Goal: Task Accomplishment & Management: Manage account settings

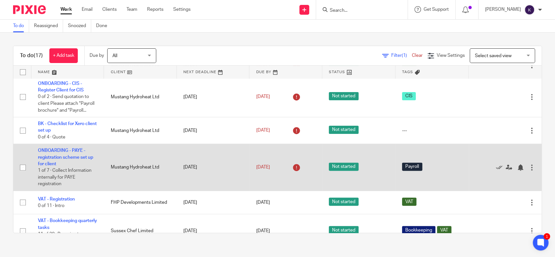
scroll to position [218, 0]
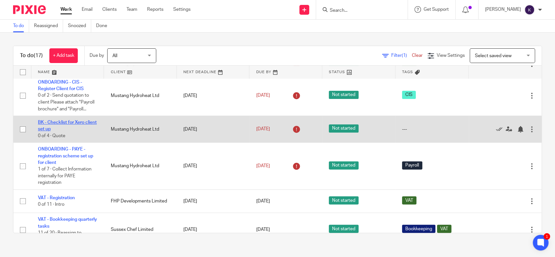
click at [60, 122] on link "BK - Checklist for Xero client set up" at bounding box center [67, 125] width 59 height 11
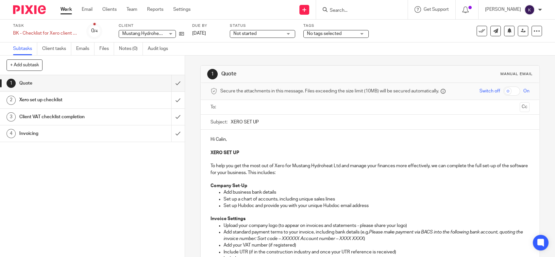
click at [325, 174] on p "To help you get the most out of Xero for Mustang Hydroheat Ltd and manage your …" at bounding box center [369, 169] width 319 height 13
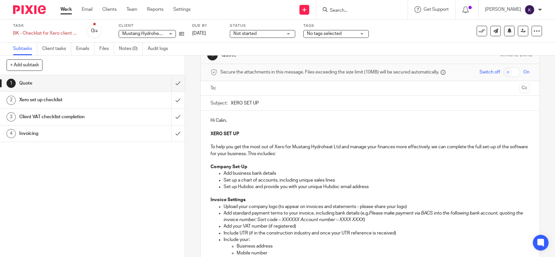
scroll to position [36, 0]
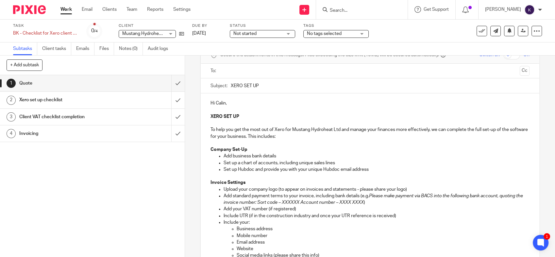
click at [327, 152] on p "Company Set-Up" at bounding box center [369, 149] width 319 height 7
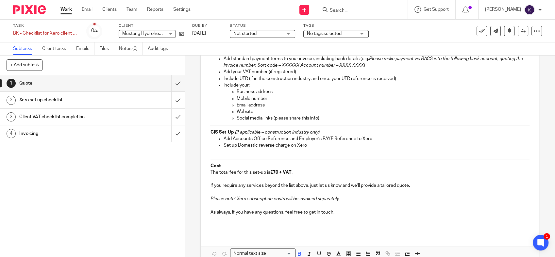
scroll to position [208, 0]
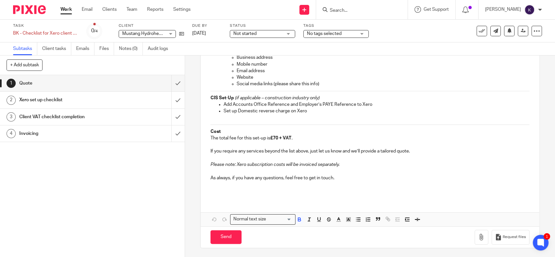
click at [71, 100] on h1 "Xero set up checklist" at bounding box center [67, 100] width 97 height 10
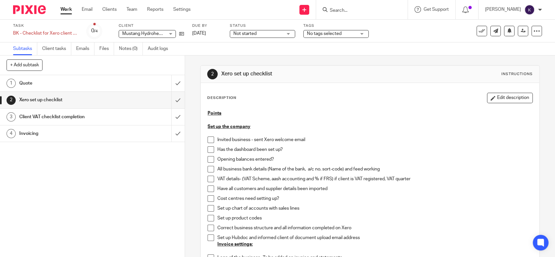
scroll to position [36, 0]
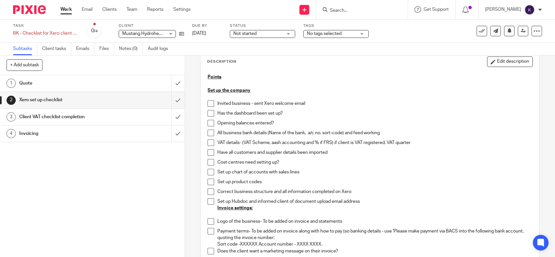
click at [208, 102] on span at bounding box center [211, 103] width 7 height 7
click at [208, 112] on span at bounding box center [211, 113] width 7 height 7
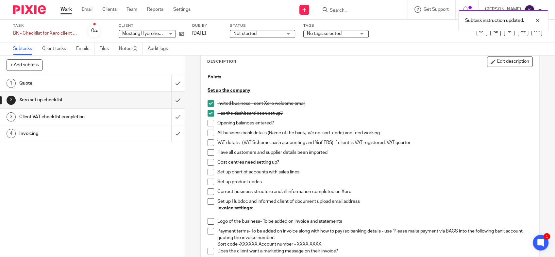
click at [208, 123] on span at bounding box center [211, 123] width 7 height 7
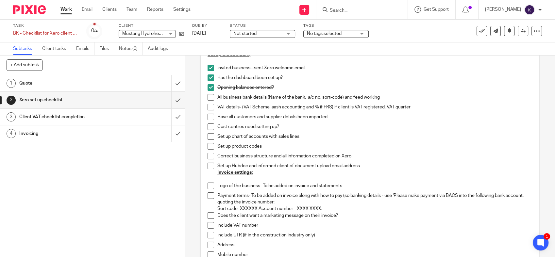
scroll to position [73, 0]
click at [210, 137] on span at bounding box center [211, 136] width 7 height 7
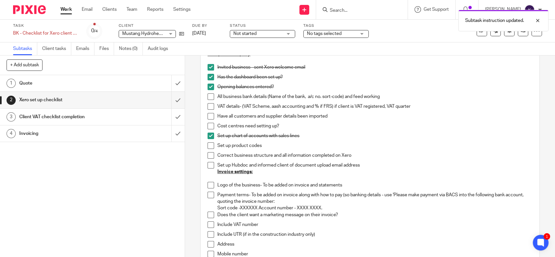
click at [208, 147] on span at bounding box center [211, 145] width 7 height 7
click at [208, 122] on li "Have all customers and supplier details been imported" at bounding box center [370, 118] width 325 height 10
click at [208, 125] on span at bounding box center [211, 126] width 7 height 7
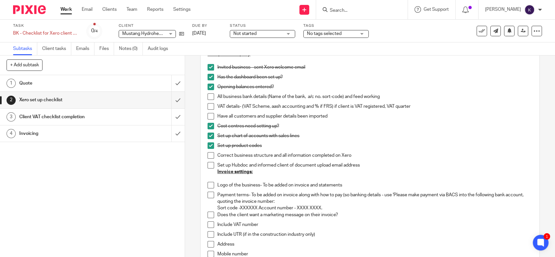
click at [328, 177] on p at bounding box center [374, 179] width 315 height 7
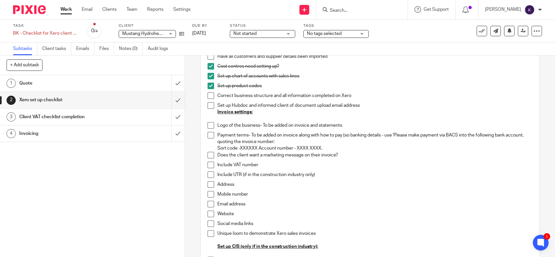
scroll to position [145, 0]
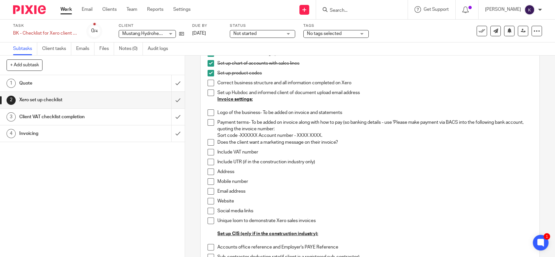
click at [315, 126] on p "Payment terms- To be added on invoice along with how to pay (so banking details…" at bounding box center [374, 129] width 315 height 20
click at [178, 37] on link at bounding box center [180, 33] width 8 height 7
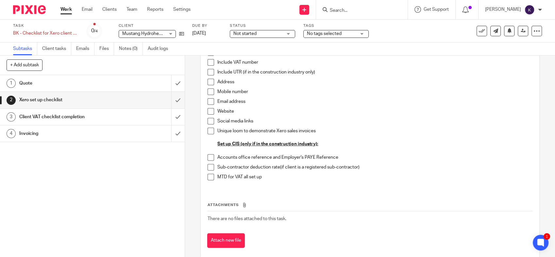
scroll to position [246, 0]
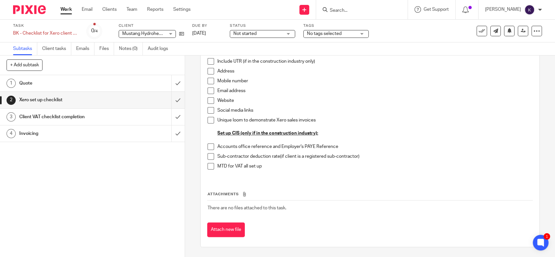
click at [31, 11] on img at bounding box center [29, 9] width 33 height 9
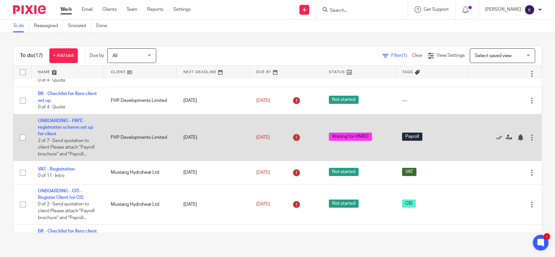
scroll to position [218, 0]
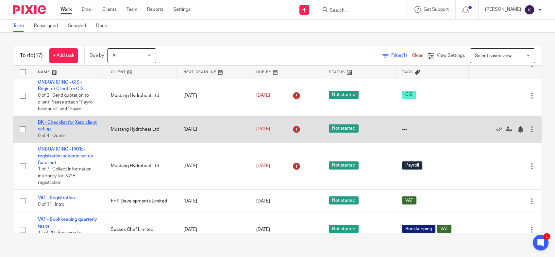
click at [80, 123] on link "BK - Checklist for Xero client set up" at bounding box center [67, 125] width 59 height 11
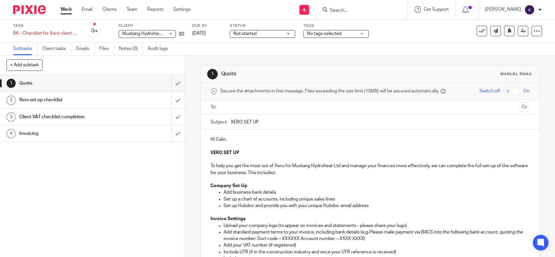
click at [184, 34] on div "Task BK - Checklist for Xero client set up Save BK - Checklist for Xero client …" at bounding box center [233, 31] width 441 height 16
click at [182, 34] on icon at bounding box center [181, 33] width 5 height 5
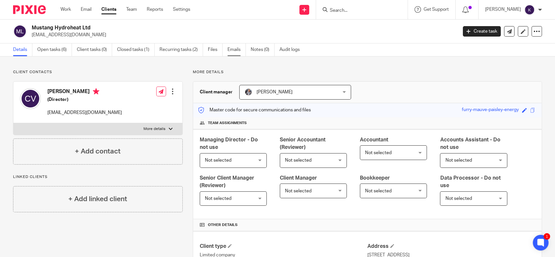
click at [235, 50] on link "Emails" at bounding box center [236, 49] width 18 height 13
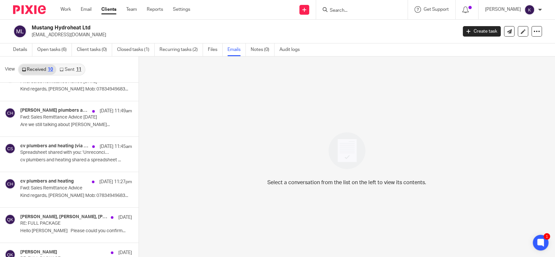
scroll to position [178, 0]
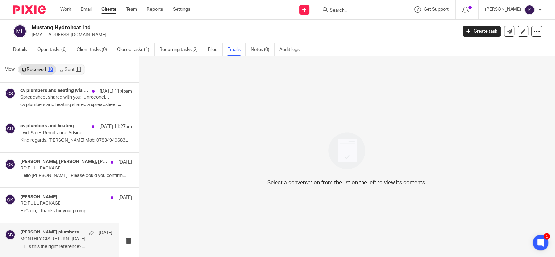
click at [64, 237] on p "MONTHLY CIS RETURN -Sep 2025" at bounding box center [57, 240] width 74 height 6
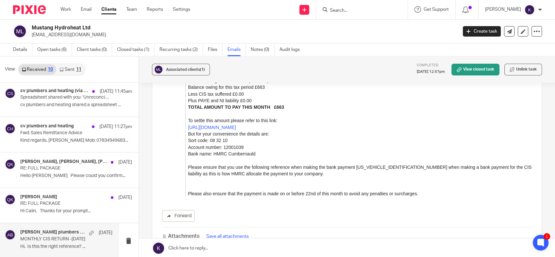
scroll to position [363, 0]
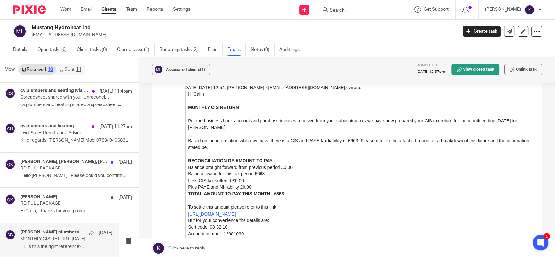
click at [65, 69] on link "Sent 11" at bounding box center [70, 69] width 28 height 10
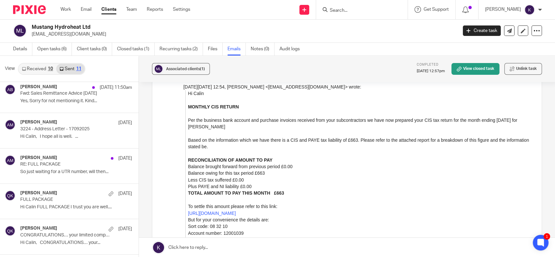
scroll to position [214, 0]
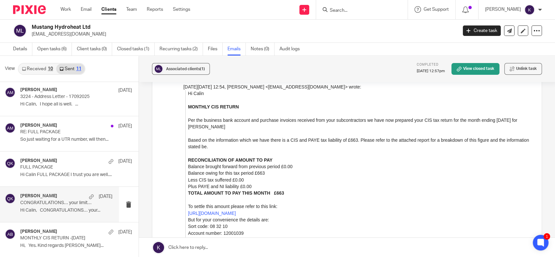
click at [68, 199] on div "Qasim Khushnood 15 Sep" at bounding box center [66, 196] width 92 height 7
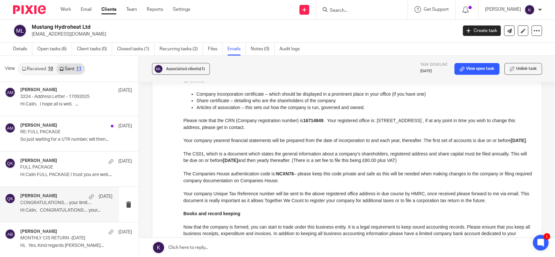
scroll to position [0, 0]
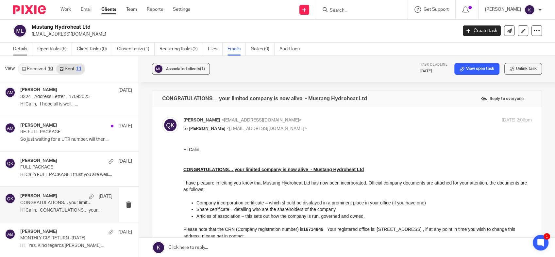
click at [22, 48] on link "Details" at bounding box center [22, 49] width 19 height 13
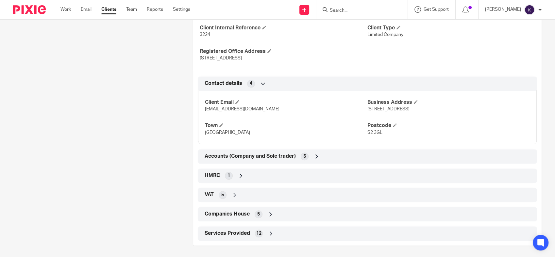
scroll to position [314, 0]
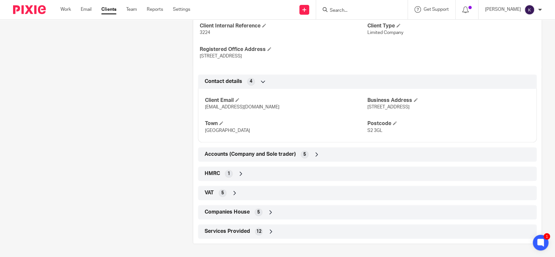
click at [251, 215] on div "Companies House 5" at bounding box center [367, 212] width 329 height 11
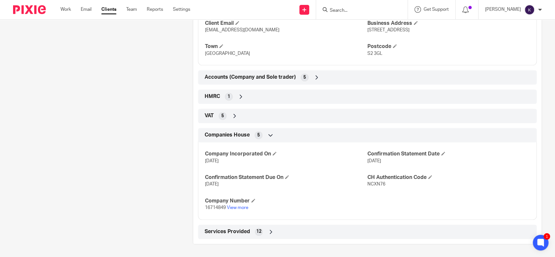
scroll to position [387, 0]
drag, startPoint x: 224, startPoint y: 212, endPoint x: 201, endPoint y: 214, distance: 22.6
click at [201, 214] on div "Company Incorporated On 12 Sep 2025 Confirmation Statement Date 11 Sep 2026 Con…" at bounding box center [367, 178] width 339 height 82
copy span "16714849"
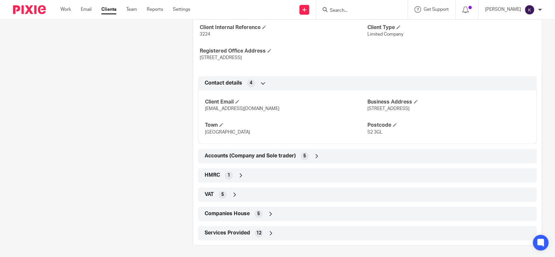
scroll to position [314, 0]
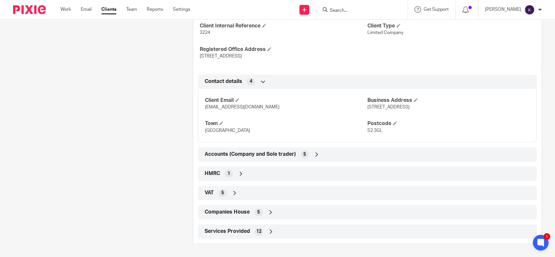
click at [238, 173] on icon at bounding box center [241, 174] width 7 height 7
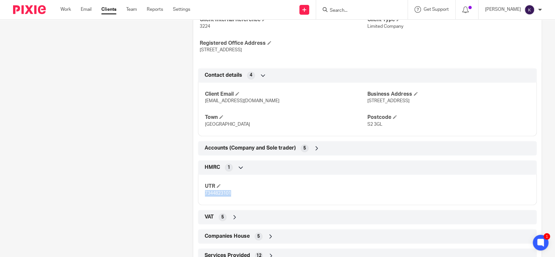
drag, startPoint x: 229, startPoint y: 200, endPoint x: 200, endPoint y: 203, distance: 29.6
click at [200, 203] on div "UTR 7344823101" at bounding box center [367, 187] width 339 height 35
drag, startPoint x: 200, startPoint y: 203, endPoint x: 212, endPoint y: 198, distance: 13.0
copy span "7344823101"
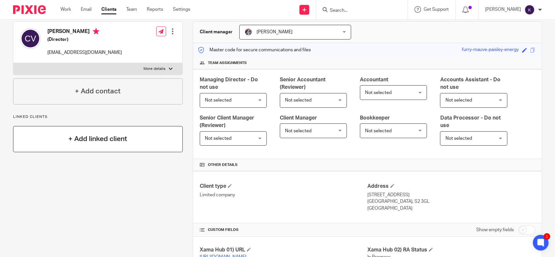
scroll to position [0, 0]
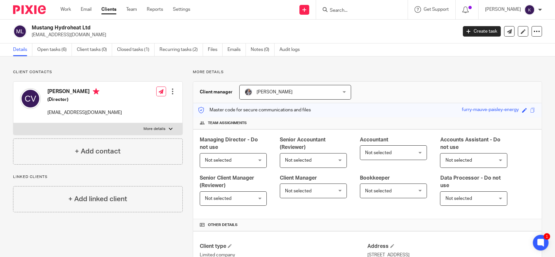
click at [171, 89] on div at bounding box center [172, 91] width 7 height 7
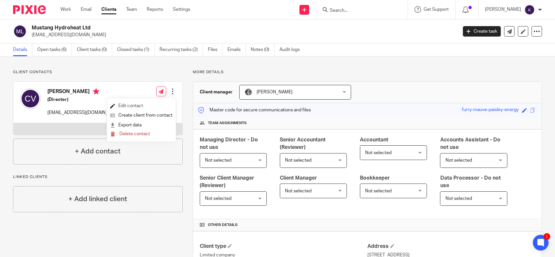
click at [134, 102] on link "Edit contact" at bounding box center [141, 105] width 62 height 9
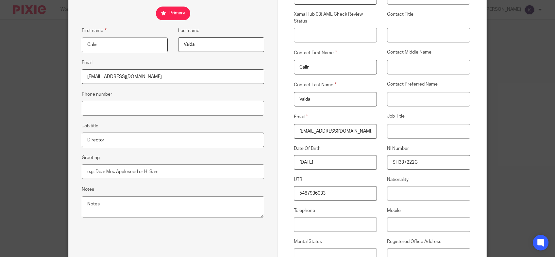
scroll to position [109, 0]
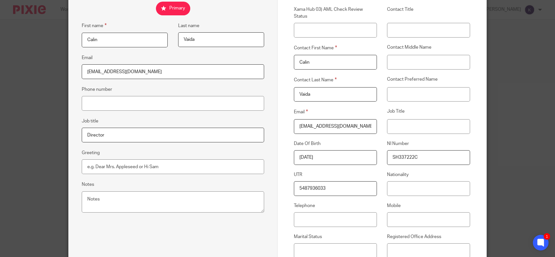
drag, startPoint x: 336, startPoint y: 154, endPoint x: 275, endPoint y: 153, distance: 60.8
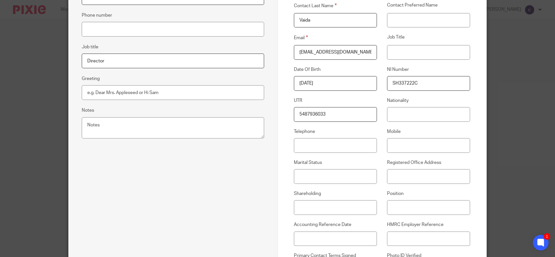
scroll to position [0, 0]
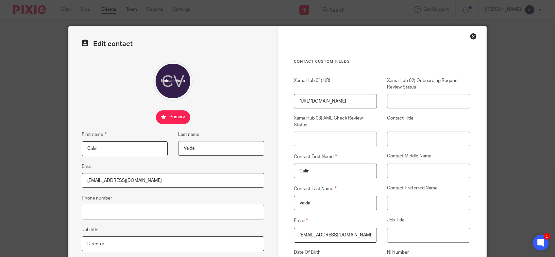
click at [470, 37] on div "Close this dialog window" at bounding box center [473, 36] width 7 height 7
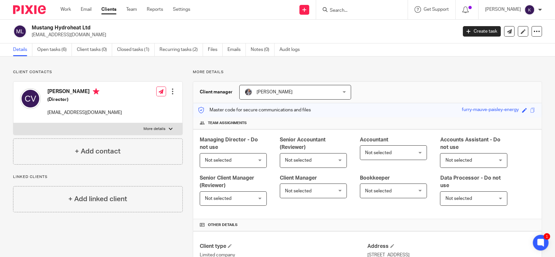
click at [57, 87] on div "[PERSON_NAME] (Director) [EMAIL_ADDRESS][DOMAIN_NAME]" at bounding box center [71, 102] width 102 height 35
click at [38, 99] on img at bounding box center [30, 98] width 21 height 21
click at [165, 129] on label "More details" at bounding box center [97, 129] width 169 height 12
click at [13, 123] on input "More details" at bounding box center [13, 123] width 0 height 0
checkbox input "true"
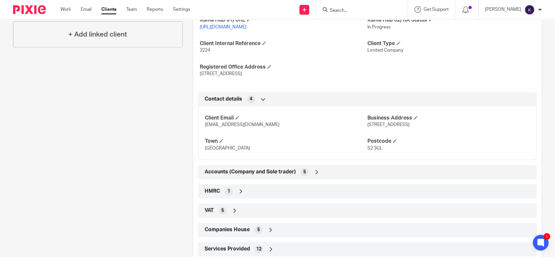
scroll to position [314, 0]
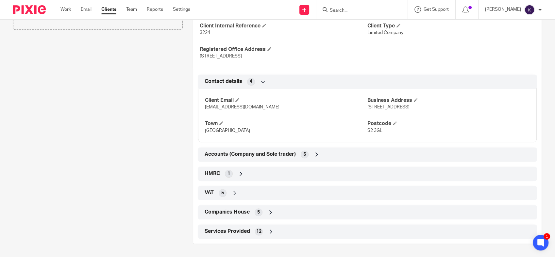
click at [275, 147] on div "Accounts (Company and Sole trader) 5" at bounding box center [367, 154] width 339 height 14
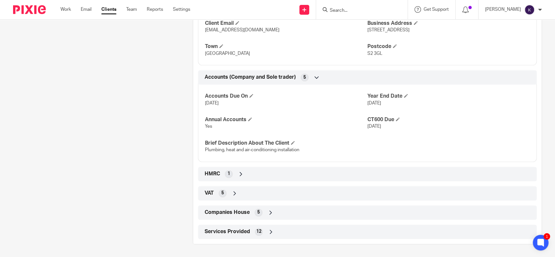
scroll to position [387, 0]
click at [261, 179] on div "HMRC 1" at bounding box center [367, 173] width 329 height 11
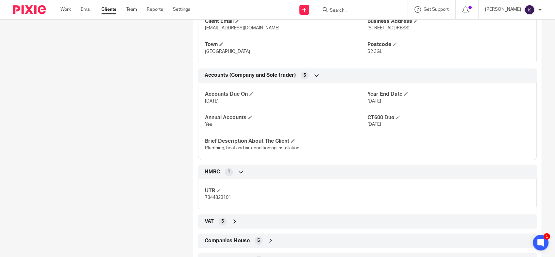
scroll to position [422, 0]
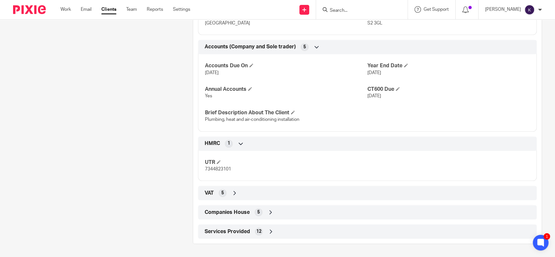
click at [257, 201] on div "Client type Limited company Address 87 Heeley Bank Road Sheffield, S2 3GL Engla…" at bounding box center [367, 27] width 348 height 423
click at [257, 189] on div "VAT 5" at bounding box center [367, 193] width 329 height 11
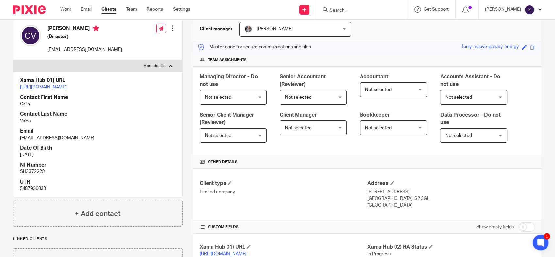
scroll to position [0, 0]
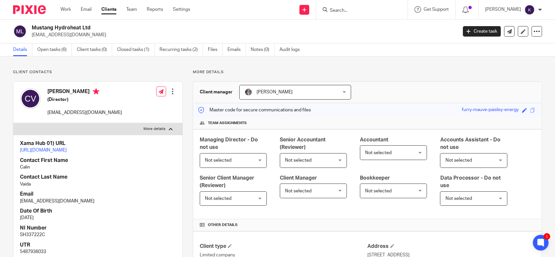
click at [171, 91] on div at bounding box center [172, 91] width 7 height 7
click at [239, 42] on div "Mustang Hydroheat Ltd vaida.calin@gmail.com Create task Update from Companies H…" at bounding box center [277, 32] width 555 height 24
click at [237, 53] on link "Emails" at bounding box center [236, 49] width 18 height 13
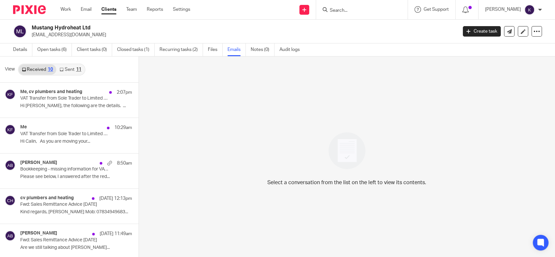
click at [72, 67] on link "Sent 11" at bounding box center [70, 69] width 28 height 10
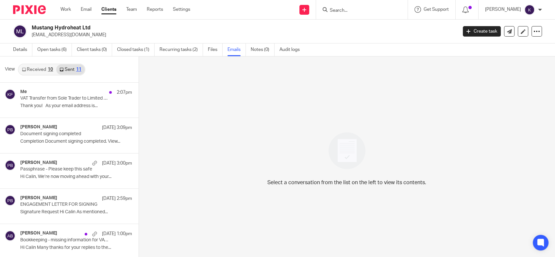
scroll to position [1, 0]
click at [46, 69] on link "Received 10" at bounding box center [38, 69] width 38 height 10
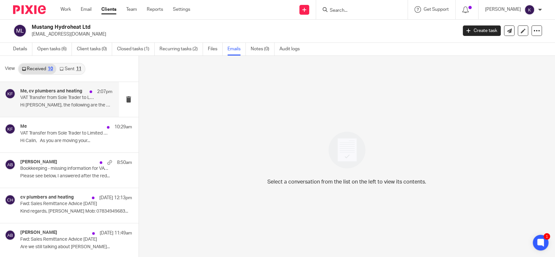
click at [58, 104] on p "Hi [PERSON_NAME], the following are the details. ..." at bounding box center [66, 106] width 92 height 6
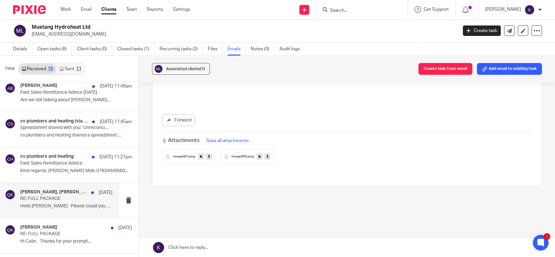
scroll to position [106, 0]
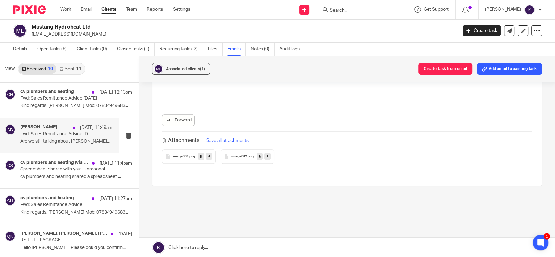
click at [60, 140] on p "Are we still talking about Kingsley..." at bounding box center [66, 142] width 92 height 6
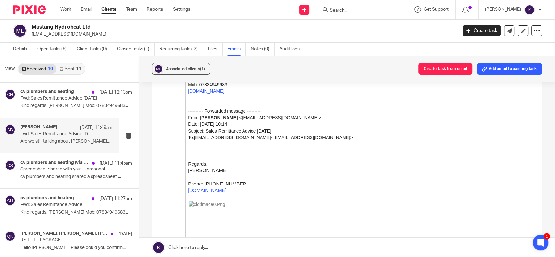
scroll to position [871, 0]
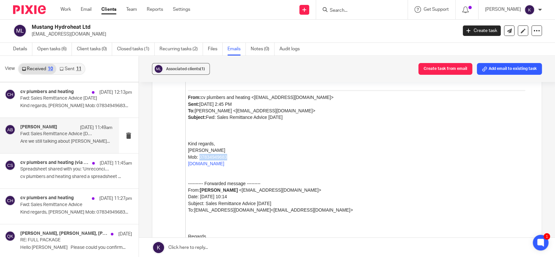
drag, startPoint x: 224, startPoint y: 159, endPoint x: 199, endPoint y: 158, distance: 24.5
click at [199, 158] on div "Kind regards, Călin Vaida Mob: 07834949683 www.cvph.co.uk" at bounding box center [360, 154] width 344 height 26
copy div "07834949683"
click at [22, 47] on link "Details" at bounding box center [22, 49] width 19 height 13
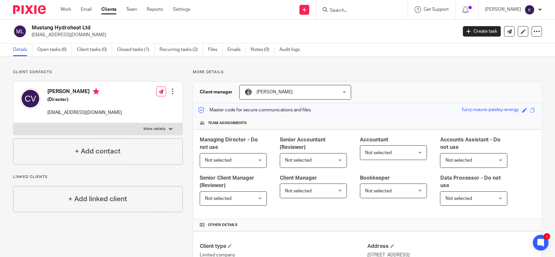
click at [169, 93] on div at bounding box center [172, 91] width 7 height 7
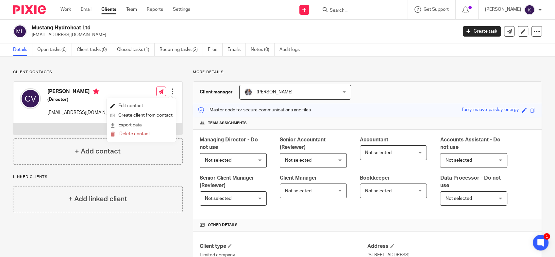
click at [155, 106] on link "Edit contact" at bounding box center [141, 105] width 62 height 9
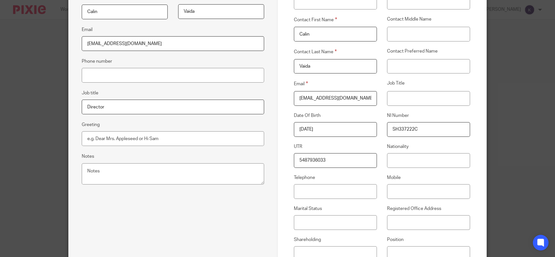
scroll to position [145, 0]
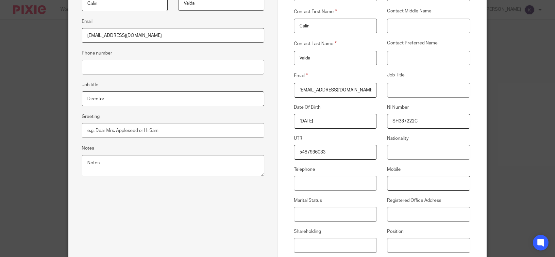
click at [390, 180] on input "Mobile" at bounding box center [428, 183] width 83 height 15
paste input "07834949683"
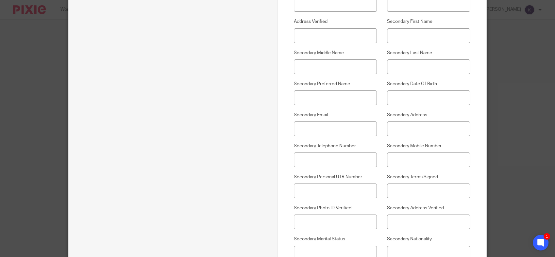
scroll to position [546, 0]
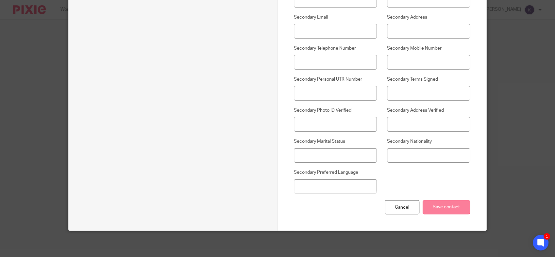
type input "07834949683"
click at [457, 209] on input "Save contact" at bounding box center [446, 207] width 47 height 14
drag, startPoint x: 446, startPoint y: 201, endPoint x: 439, endPoint y: 202, distance: 7.6
click at [447, 201] on input "Save contact" at bounding box center [446, 207] width 47 height 14
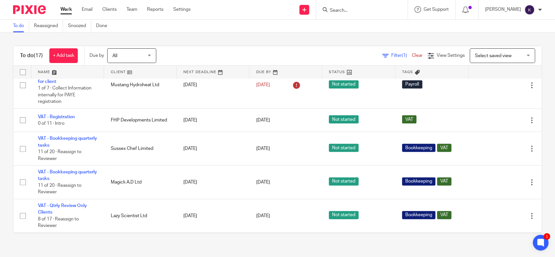
scroll to position [176, 0]
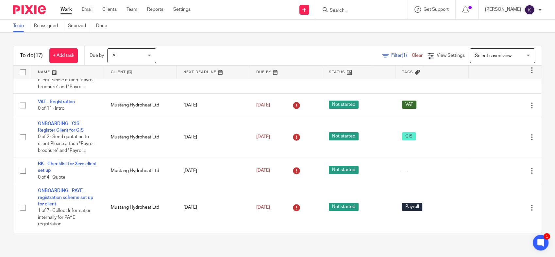
click at [356, 7] on form at bounding box center [364, 10] width 70 height 8
click at [370, 13] on input "Search" at bounding box center [358, 11] width 59 height 6
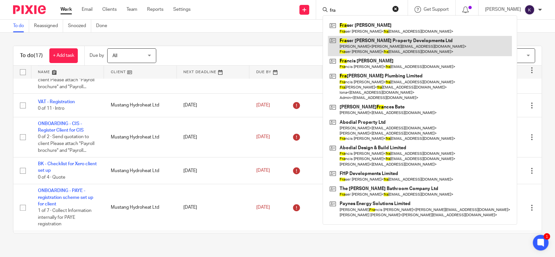
type input "fra"
click at [382, 44] on link at bounding box center [420, 46] width 184 height 20
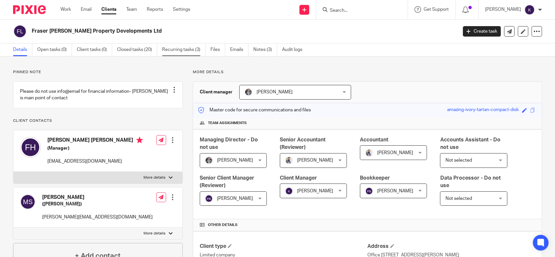
click at [191, 54] on link "Recurring tasks (3)" at bounding box center [183, 49] width 43 height 13
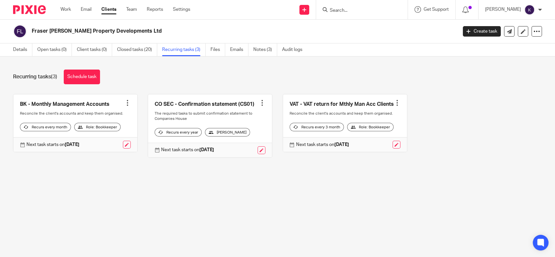
click at [124, 103] on div at bounding box center [127, 103] width 7 height 7
click at [100, 144] on span "Cancel schedule" at bounding box center [101, 144] width 34 height 5
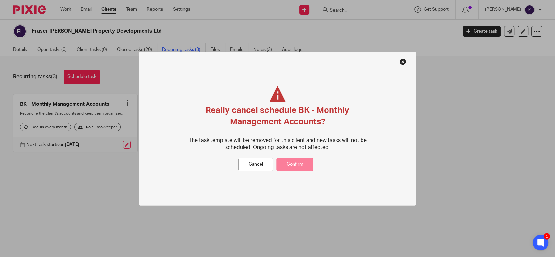
click at [301, 165] on button "Confirm" at bounding box center [294, 165] width 37 height 14
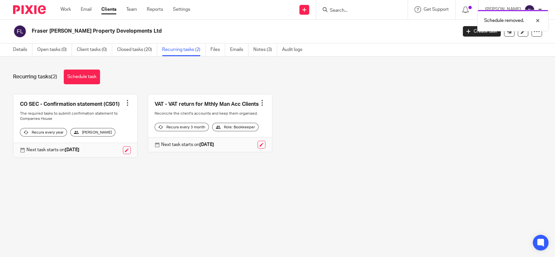
click at [259, 105] on div at bounding box center [262, 103] width 7 height 7
click at [238, 148] on span "Cancel schedule" at bounding box center [232, 147] width 34 height 5
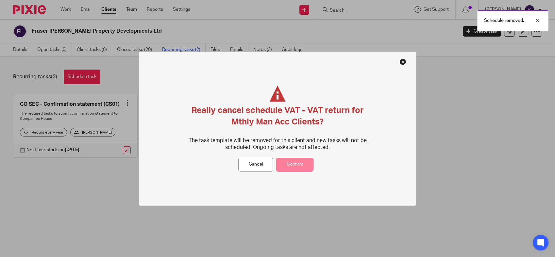
click at [292, 161] on button "Confirm" at bounding box center [294, 165] width 37 height 14
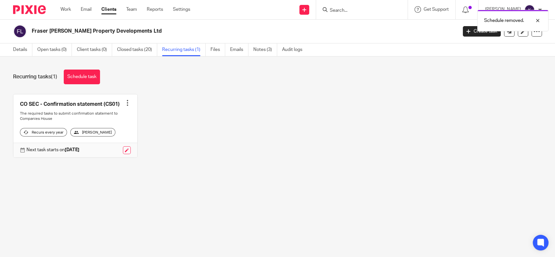
click at [198, 146] on div "CO SEC - Confirmation statement (CS01) Create task Clone template Recalculate s…" at bounding box center [272, 131] width 539 height 74
click at [214, 100] on div "CO SEC - Confirmation statement (CS01) Create task Clone template Recalculate s…" at bounding box center [272, 131] width 539 height 74
click at [236, 144] on div "CO SEC - Confirmation statement (CS01) Create task Clone template Recalculate s…" at bounding box center [272, 131] width 539 height 74
click at [210, 97] on div "CO SEC - Confirmation statement (CS01) Create task Clone template Recalculate s…" at bounding box center [272, 131] width 539 height 74
click at [290, 181] on div "Recurring tasks (1) Schedule task CO SEC - Confirmation statement (CS01) Create…" at bounding box center [277, 119] width 555 height 124
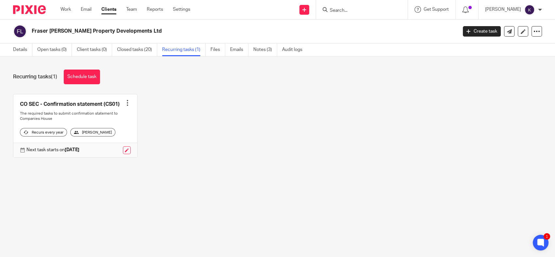
click at [44, 9] on img at bounding box center [29, 9] width 33 height 9
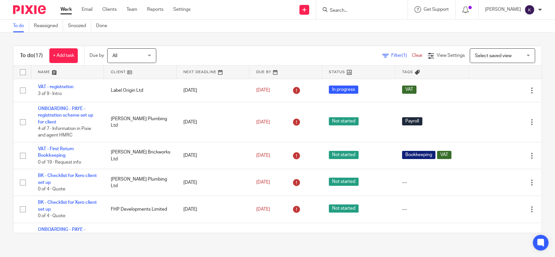
click at [120, 70] on link at bounding box center [140, 72] width 73 height 13
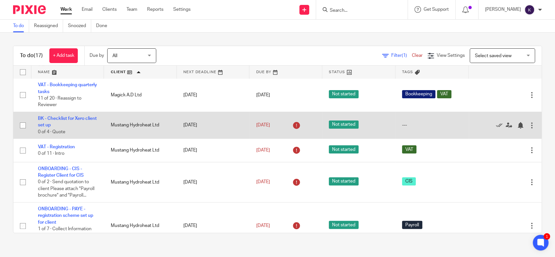
scroll to position [218, 0]
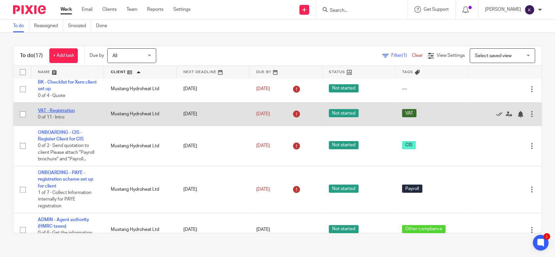
click at [59, 112] on link "VAT - Registration" at bounding box center [56, 111] width 37 height 5
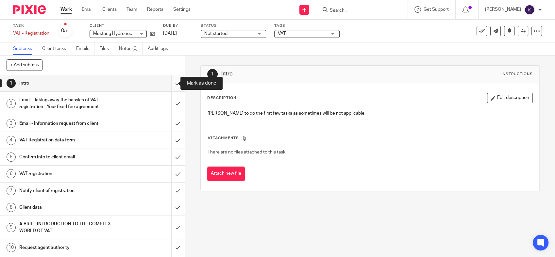
click at [170, 87] on input "submit" at bounding box center [92, 83] width 185 height 16
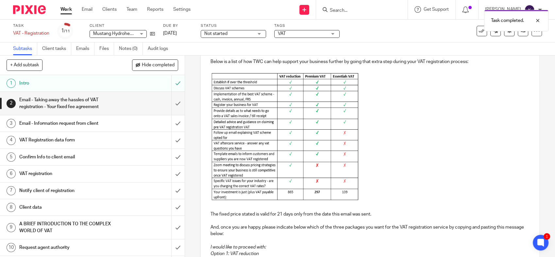
scroll to position [399, 0]
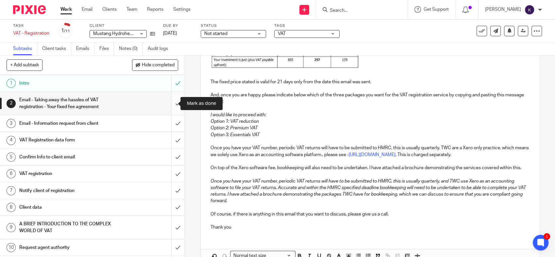
click at [173, 105] on input "submit" at bounding box center [92, 103] width 185 height 23
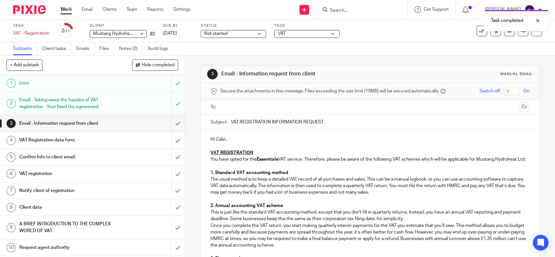
click at [170, 125] on input "submit" at bounding box center [92, 123] width 185 height 16
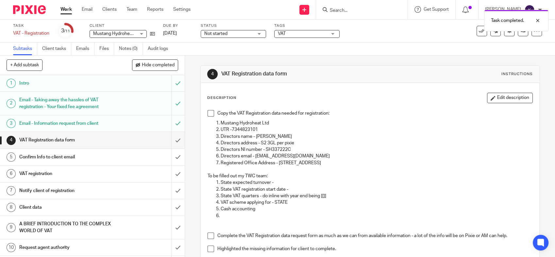
click at [209, 111] on span at bounding box center [211, 113] width 7 height 7
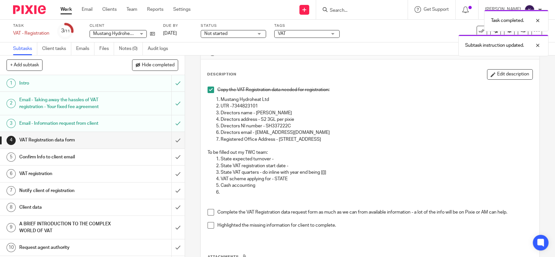
scroll to position [73, 0]
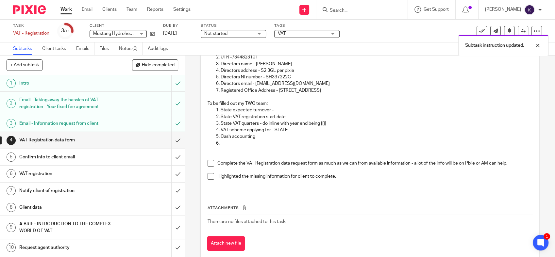
click at [204, 164] on div "Copy the VAT Registration data needed for registration: Mustang Hydroheat Ltd U…" at bounding box center [369, 112] width 331 height 157
click at [208, 160] on span at bounding box center [211, 163] width 7 height 7
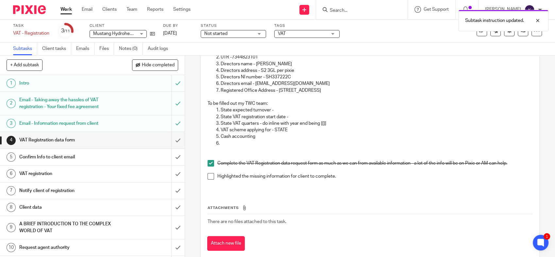
click at [208, 177] on span at bounding box center [211, 176] width 7 height 7
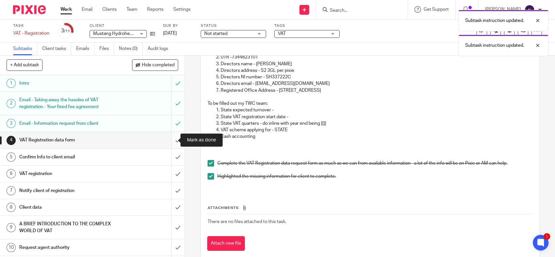
click at [170, 138] on input "submit" at bounding box center [92, 140] width 185 height 16
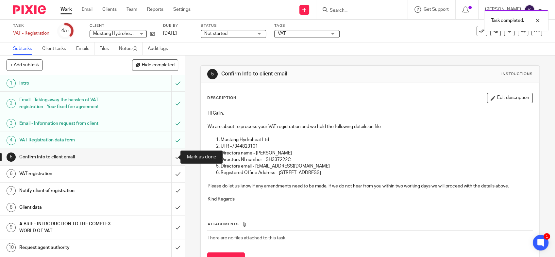
click at [173, 159] on input "submit" at bounding box center [92, 157] width 185 height 16
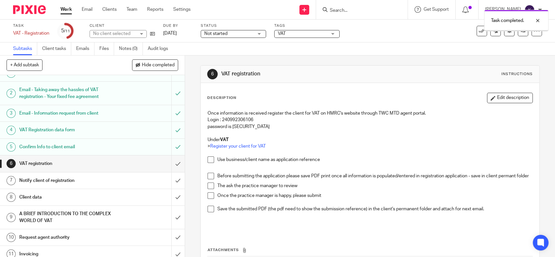
scroll to position [16, 0]
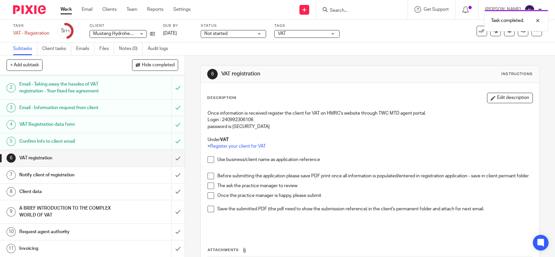
click at [209, 160] on span at bounding box center [211, 160] width 7 height 7
click at [208, 176] on span at bounding box center [211, 176] width 7 height 7
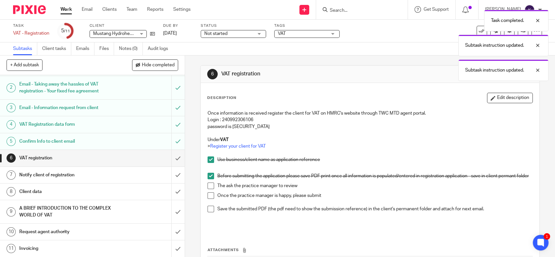
click at [208, 189] on span at bounding box center [211, 186] width 7 height 7
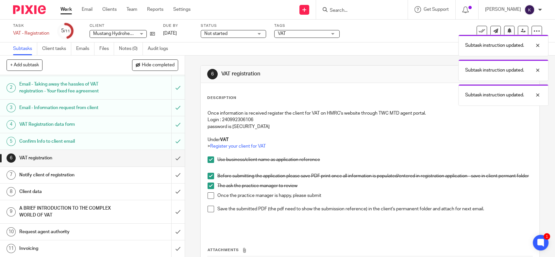
click at [209, 199] on span at bounding box center [211, 195] width 7 height 7
click at [209, 211] on span at bounding box center [211, 209] width 7 height 7
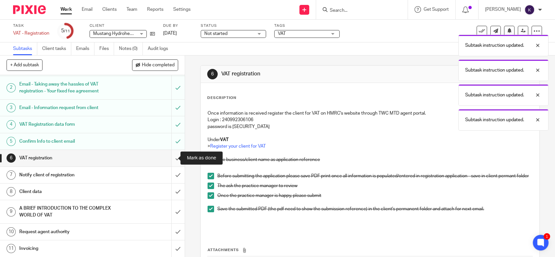
click at [173, 163] on input "submit" at bounding box center [92, 158] width 185 height 16
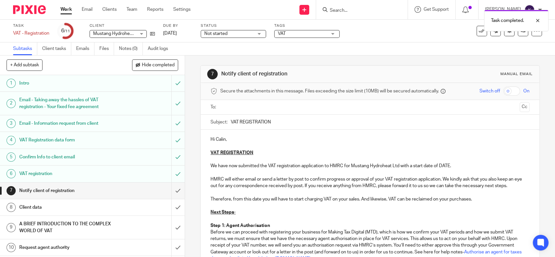
click at [257, 104] on input "text" at bounding box center [370, 108] width 294 height 8
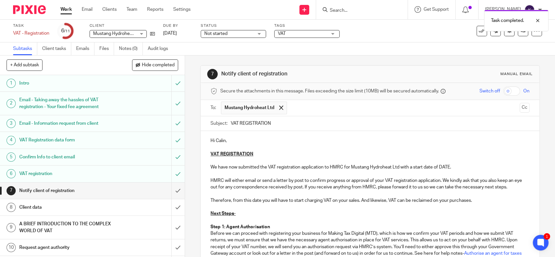
click at [445, 168] on p "We have now submitted the VAT registration application to HMRC for Mustang Hydr…" at bounding box center [369, 167] width 319 height 7
drag, startPoint x: 448, startPoint y: 168, endPoint x: 437, endPoint y: 165, distance: 11.4
click at [437, 165] on p "We have now submitted the VAT registration application to HMRC for Mustang Hydr…" at bounding box center [369, 167] width 319 height 7
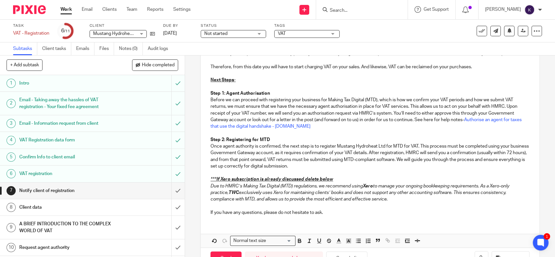
scroll to position [145, 0]
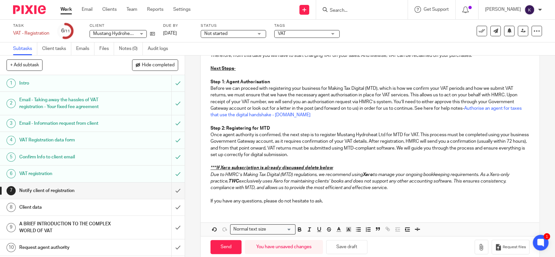
click at [339, 201] on p "If you have any questions, please do not hesitate to ask." at bounding box center [369, 201] width 319 height 7
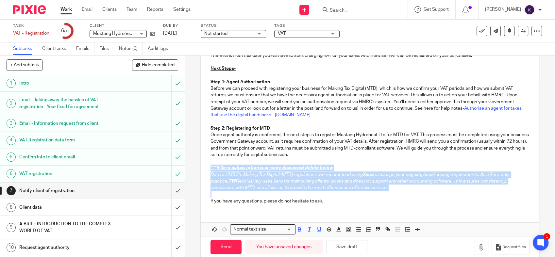
drag, startPoint x: 397, startPoint y: 192, endPoint x: 203, endPoint y: 167, distance: 195.1
click at [203, 167] on div "Hi Calin, VAT REGISTRATION We have now submitted the VAT registration applicati…" at bounding box center [370, 98] width 339 height 224
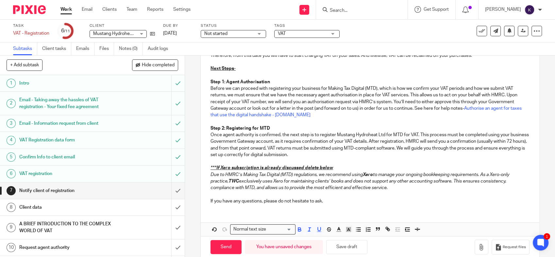
scroll to position [129, 0]
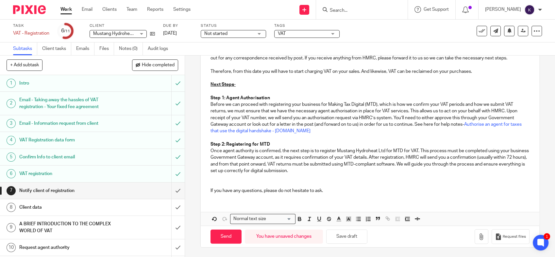
click at [207, 191] on div "Hi Calin, VAT REGISTRATION We have now submitted the VAT registration applicati…" at bounding box center [370, 100] width 339 height 197
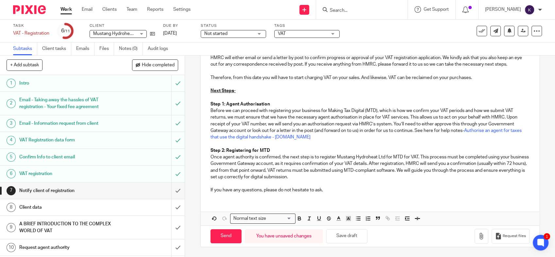
scroll to position [123, 0]
click at [224, 196] on div "Hi Calin, VAT REGISTRATION We have now submitted the VAT registration applicati…" at bounding box center [370, 103] width 339 height 190
click at [343, 190] on p "If you have any questions, please do not hesitate to ask." at bounding box center [369, 187] width 319 height 13
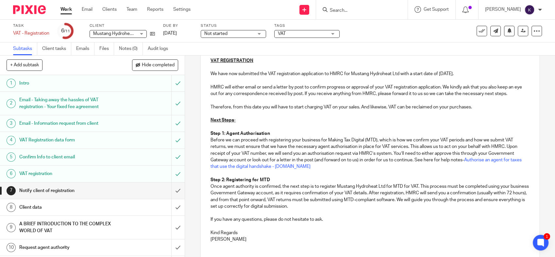
scroll to position [142, 0]
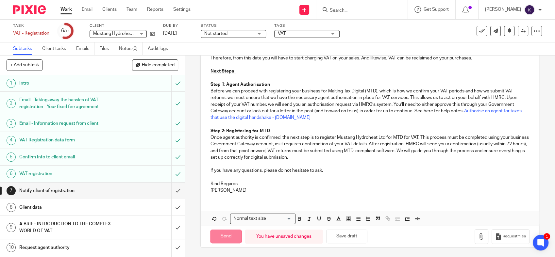
drag, startPoint x: 218, startPoint y: 235, endPoint x: 218, endPoint y: 230, distance: 5.3
click at [218, 235] on input "Send" at bounding box center [225, 237] width 31 height 14
type input "Sent"
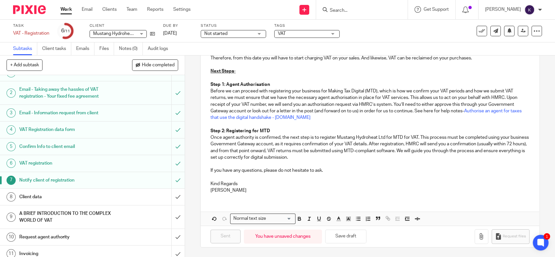
scroll to position [16, 0]
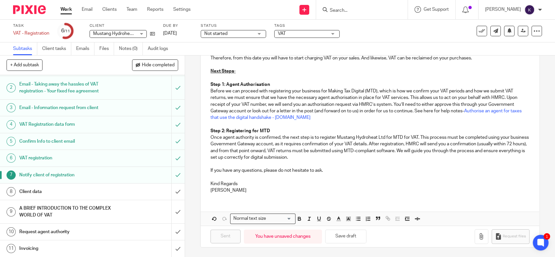
click at [63, 194] on h1 "Client data" at bounding box center [67, 192] width 97 height 10
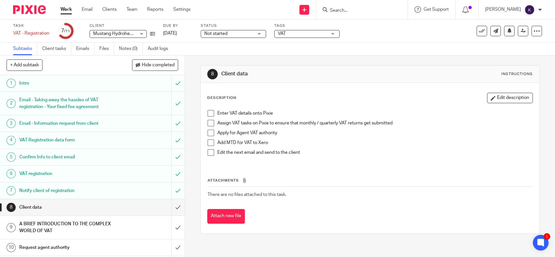
click at [24, 2] on div at bounding box center [27, 9] width 54 height 19
click at [32, 9] on img at bounding box center [29, 9] width 33 height 9
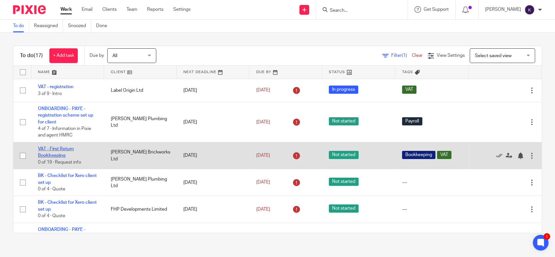
click at [46, 149] on link "VAT - First Return Bookkeeping" at bounding box center [56, 152] width 36 height 11
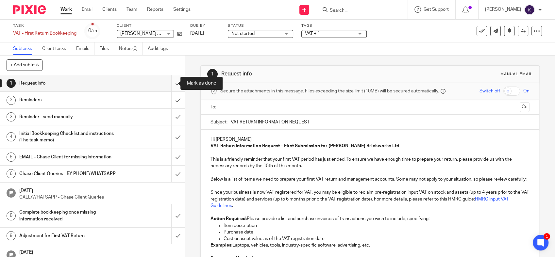
click at [173, 86] on input "submit" at bounding box center [92, 83] width 185 height 16
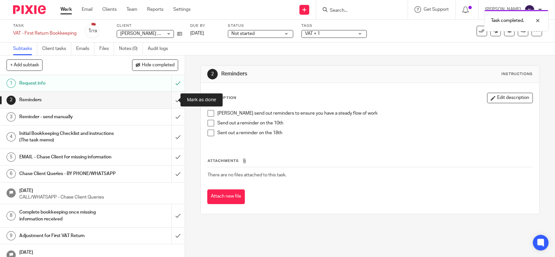
click at [170, 102] on input "submit" at bounding box center [92, 100] width 185 height 16
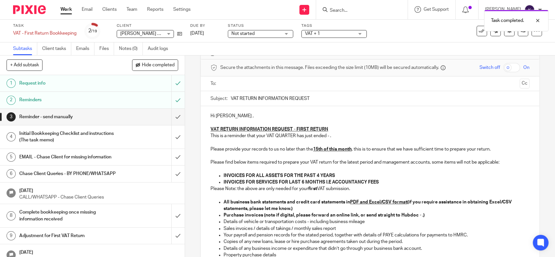
scroll to position [36, 0]
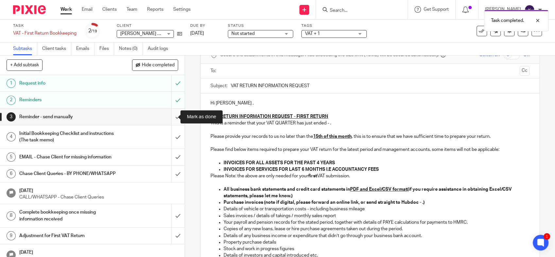
click at [173, 120] on input "submit" at bounding box center [92, 117] width 185 height 16
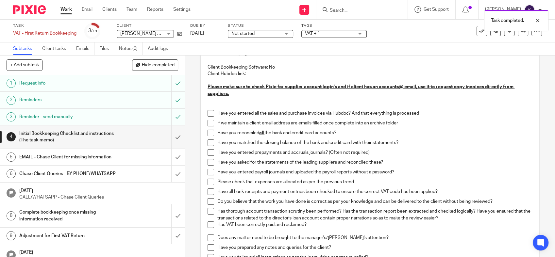
scroll to position [73, 0]
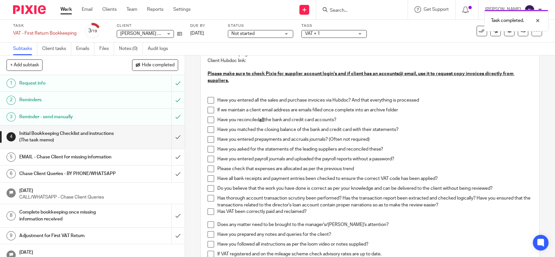
click at [208, 101] on span at bounding box center [211, 100] width 7 height 7
click at [208, 112] on span at bounding box center [211, 110] width 7 height 7
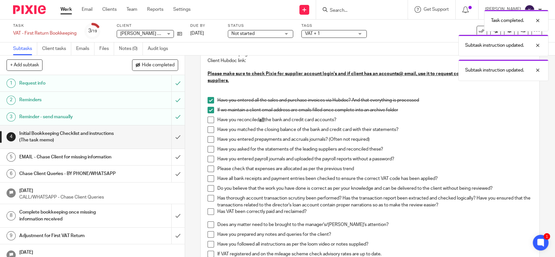
click at [208, 120] on span at bounding box center [211, 120] width 7 height 7
click at [209, 127] on span at bounding box center [211, 129] width 7 height 7
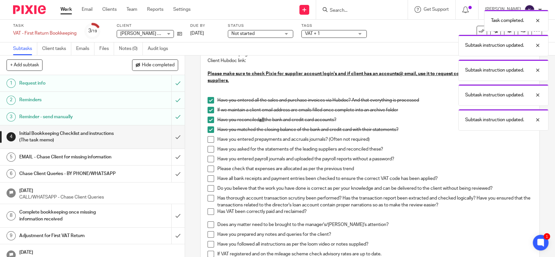
click at [211, 138] on span at bounding box center [211, 139] width 7 height 7
click at [208, 147] on span at bounding box center [211, 149] width 7 height 7
click at [208, 160] on span at bounding box center [211, 159] width 7 height 7
click at [209, 171] on span at bounding box center [211, 169] width 7 height 7
click at [209, 179] on span at bounding box center [211, 179] width 7 height 7
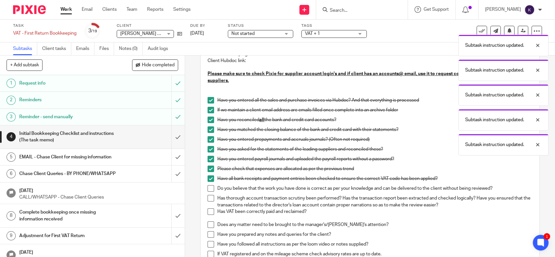
drag, startPoint x: 206, startPoint y: 186, endPoint x: 206, endPoint y: 190, distance: 4.0
click at [208, 186] on span at bounding box center [211, 188] width 7 height 7
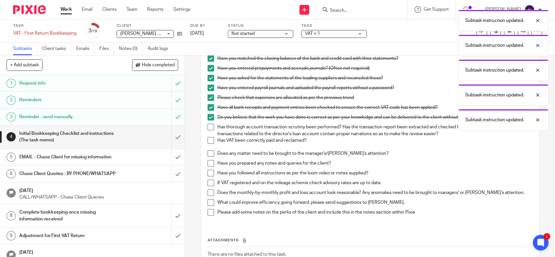
scroll to position [145, 0]
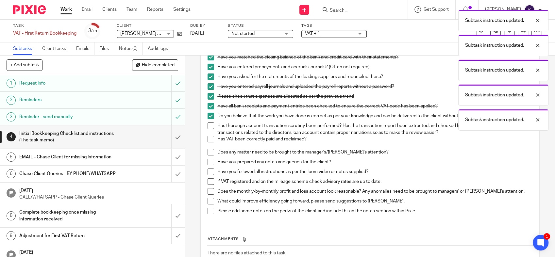
click at [209, 126] on span at bounding box center [211, 126] width 7 height 7
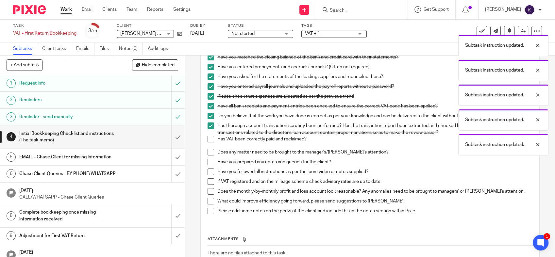
drag, startPoint x: 210, startPoint y: 137, endPoint x: 209, endPoint y: 149, distance: 11.5
click at [210, 138] on span at bounding box center [211, 139] width 7 height 7
click at [209, 152] on span at bounding box center [211, 152] width 7 height 7
click at [210, 164] on span at bounding box center [211, 162] width 7 height 7
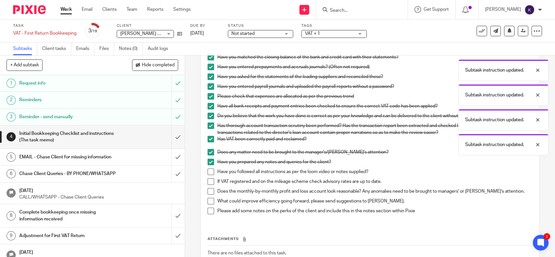
click at [208, 171] on span at bounding box center [211, 172] width 7 height 7
click at [208, 181] on span at bounding box center [211, 181] width 7 height 7
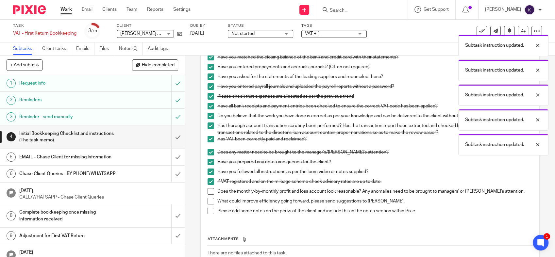
click at [208, 191] on span at bounding box center [211, 191] width 7 height 7
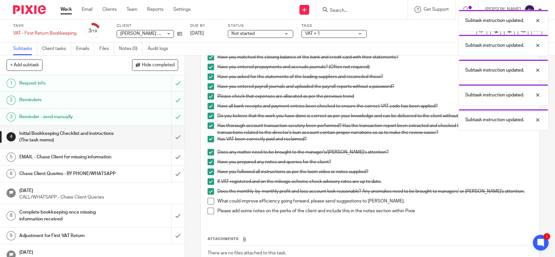
click at [208, 200] on span at bounding box center [211, 201] width 7 height 7
click at [208, 211] on span at bounding box center [211, 211] width 7 height 7
click at [169, 142] on input "submit" at bounding box center [92, 136] width 185 height 23
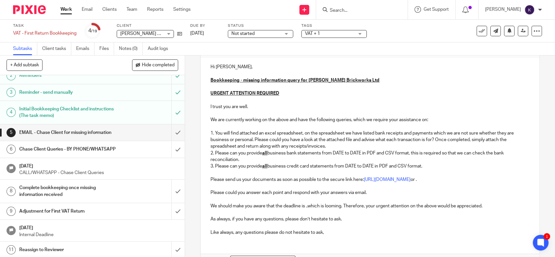
scroll to position [73, 0]
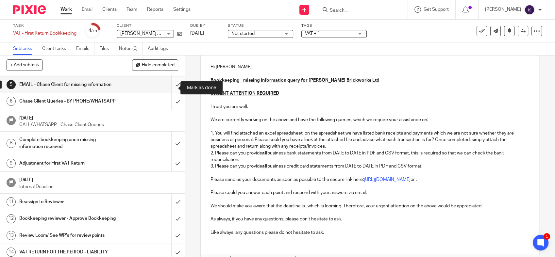
click at [166, 85] on input "submit" at bounding box center [92, 84] width 185 height 16
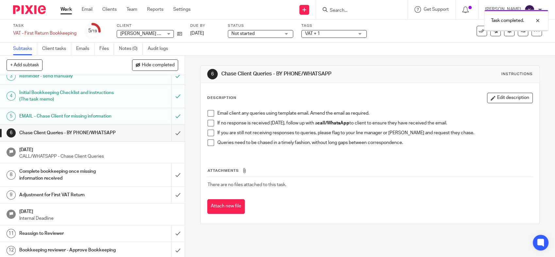
scroll to position [73, 0]
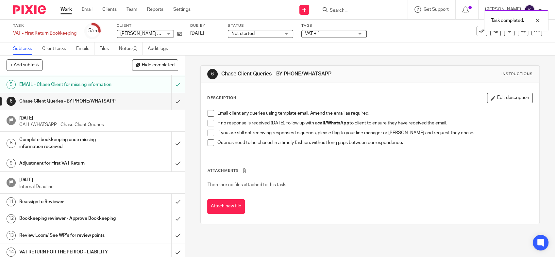
click at [211, 116] on li "Email client any queries using template email. Amend the email as required." at bounding box center [370, 115] width 325 height 10
click at [208, 115] on span at bounding box center [211, 113] width 7 height 7
click at [208, 122] on span at bounding box center [211, 123] width 7 height 7
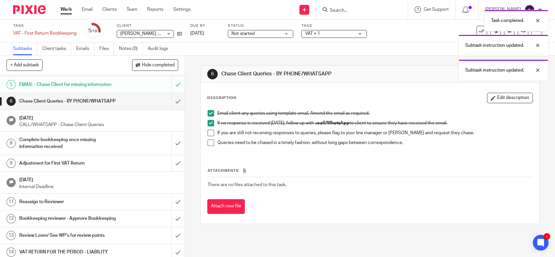
click at [208, 131] on span at bounding box center [211, 133] width 7 height 7
click at [208, 144] on span at bounding box center [211, 143] width 7 height 7
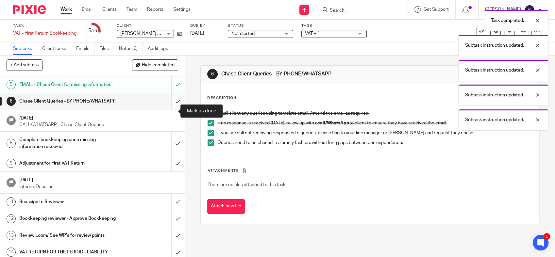
click at [173, 109] on input "submit" at bounding box center [92, 101] width 185 height 16
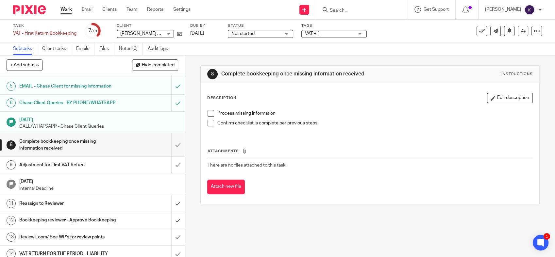
scroll to position [73, 0]
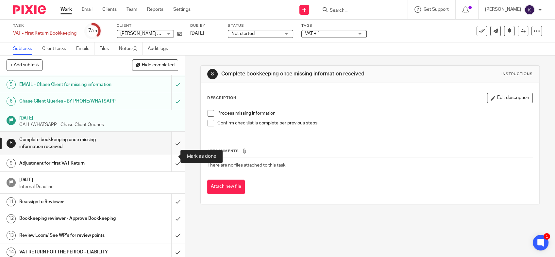
click at [169, 155] on input "submit" at bounding box center [92, 143] width 185 height 23
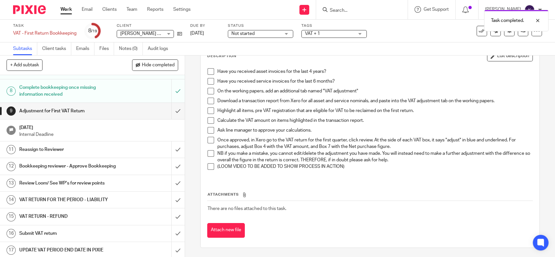
scroll to position [145, 0]
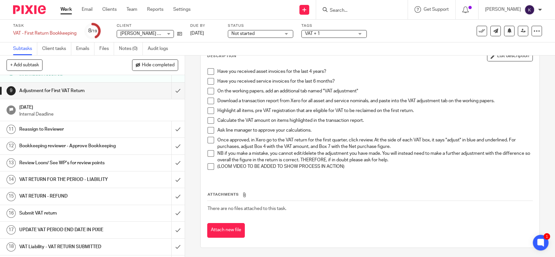
click at [37, 7] on img at bounding box center [29, 9] width 33 height 9
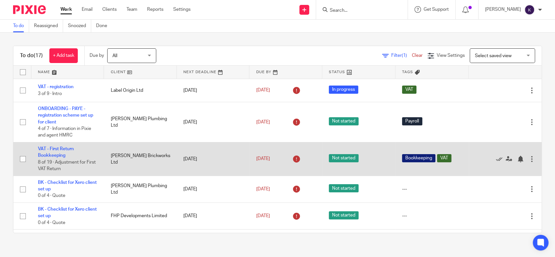
click at [343, 159] on span "Not started" at bounding box center [344, 158] width 30 height 8
click at [528, 157] on div at bounding box center [531, 159] width 7 height 7
drag, startPoint x: 54, startPoint y: 153, endPoint x: 42, endPoint y: 149, distance: 13.2
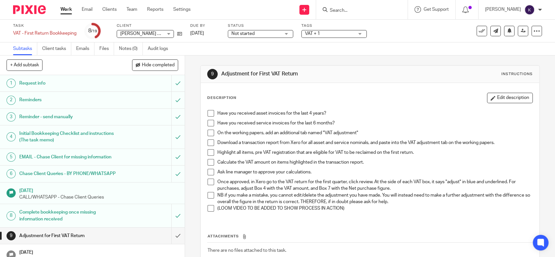
click at [263, 34] on span "Not started" at bounding box center [255, 33] width 49 height 7
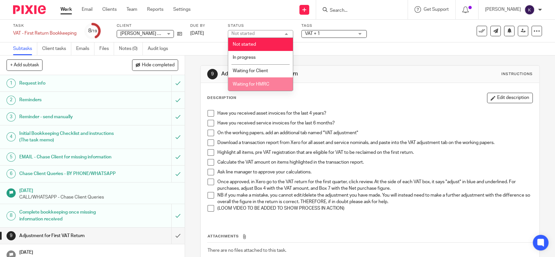
click at [261, 85] on span "Waiting for HMRC" at bounding box center [250, 84] width 37 height 5
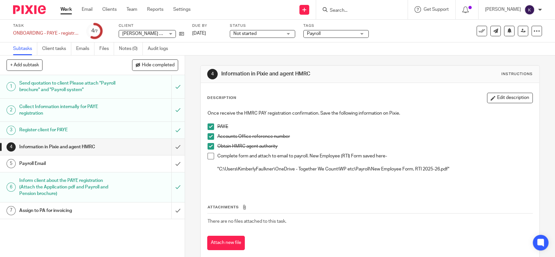
click at [252, 38] on div "Not started Not started" at bounding box center [262, 34] width 65 height 8
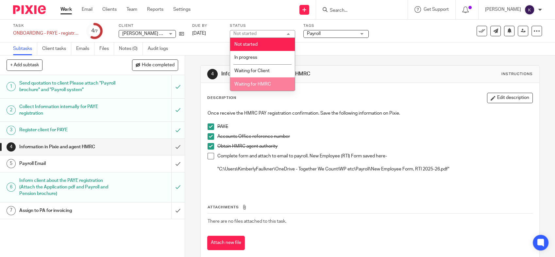
click at [252, 78] on li "Waiting for HMRC" at bounding box center [262, 83] width 65 height 13
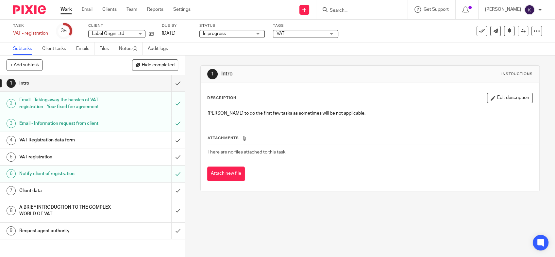
click at [240, 36] on span "In progress" at bounding box center [227, 33] width 49 height 7
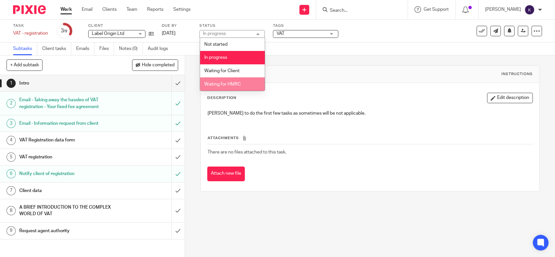
click at [232, 80] on li "Waiting for HMRC" at bounding box center [232, 83] width 65 height 13
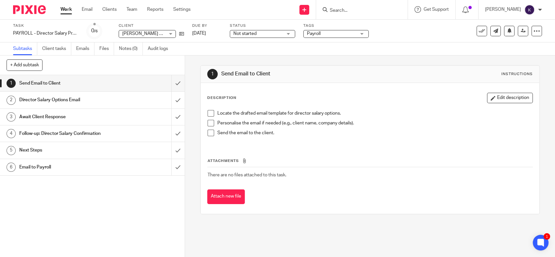
click at [208, 113] on span at bounding box center [211, 113] width 7 height 7
click at [208, 123] on span at bounding box center [211, 123] width 7 height 7
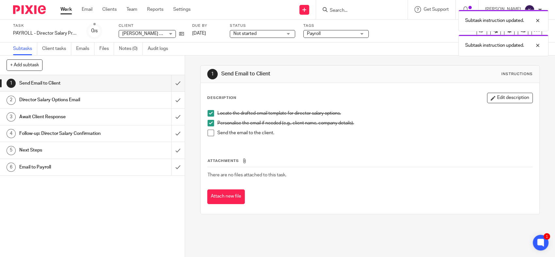
click at [210, 133] on span at bounding box center [211, 133] width 7 height 7
click at [107, 102] on h1 "Director Salary Options Email" at bounding box center [67, 100] width 97 height 10
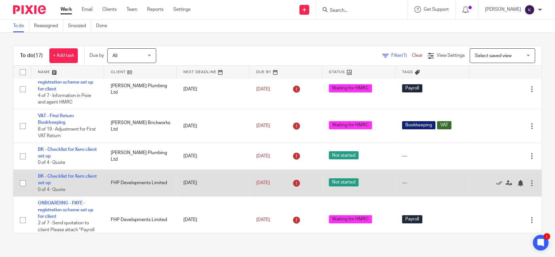
scroll to position [73, 0]
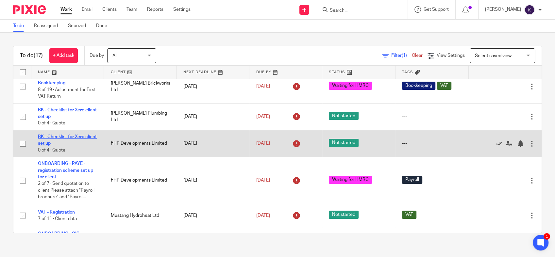
click at [65, 138] on link "BK - Checklist for Xero client set up" at bounding box center [67, 140] width 59 height 11
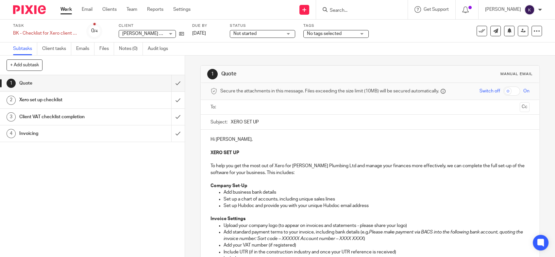
click at [283, 36] on div "Not started Not started" at bounding box center [262, 34] width 65 height 8
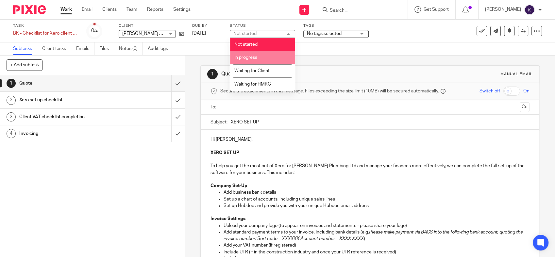
click at [266, 66] on li "Waiting for Client" at bounding box center [262, 70] width 65 height 13
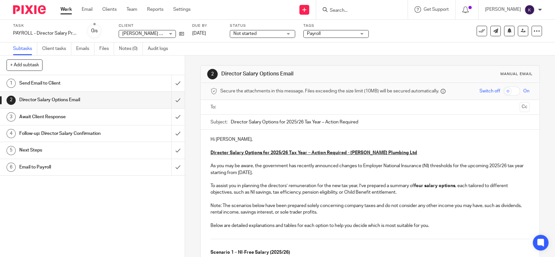
click at [237, 109] on input "text" at bounding box center [370, 108] width 294 height 8
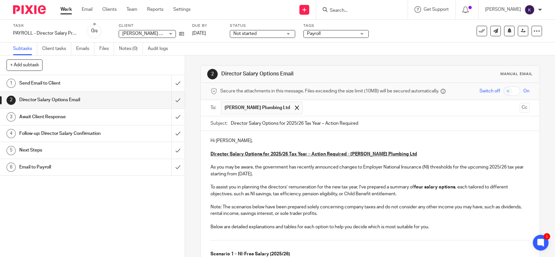
click at [221, 139] on p "Hi Terri," at bounding box center [369, 141] width 319 height 7
drag, startPoint x: 223, startPoint y: 142, endPoint x: 213, endPoint y: 143, distance: 9.5
click at [213, 143] on p "Hi Terri," at bounding box center [369, 141] width 319 height 7
click at [350, 181] on p at bounding box center [369, 180] width 319 height 7
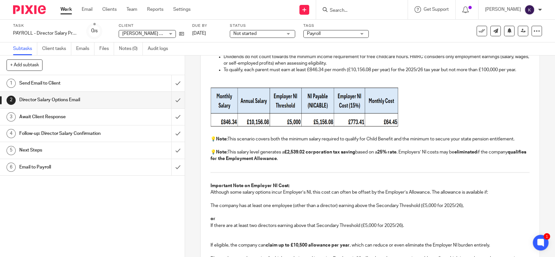
scroll to position [871, 0]
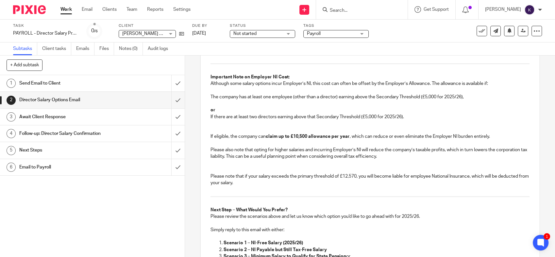
click at [253, 121] on p at bounding box center [369, 123] width 319 height 7
click at [449, 123] on p at bounding box center [369, 123] width 319 height 7
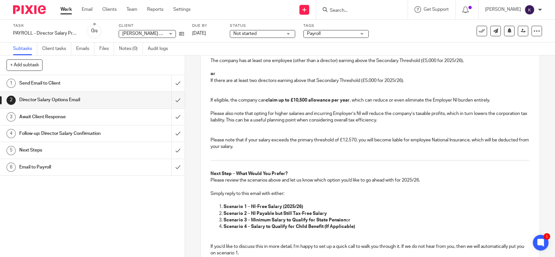
click at [288, 151] on p at bounding box center [369, 153] width 319 height 7
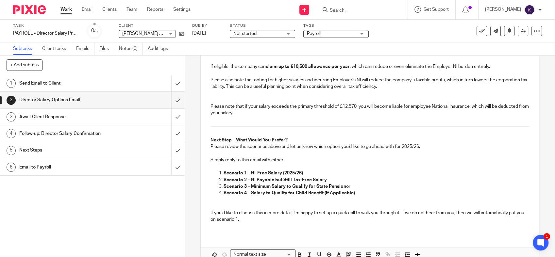
scroll to position [976, 0]
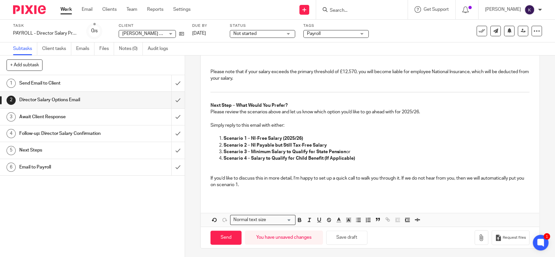
click at [264, 185] on p "If you’d like to discuss this in more detail, I’m happy to set up a quick call …" at bounding box center [369, 181] width 319 height 13
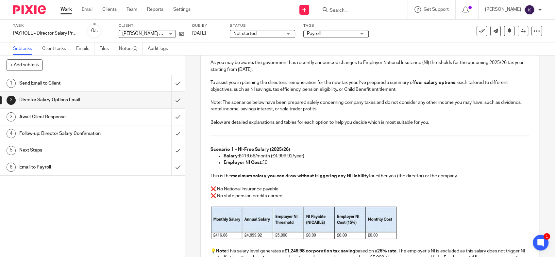
scroll to position [0, 0]
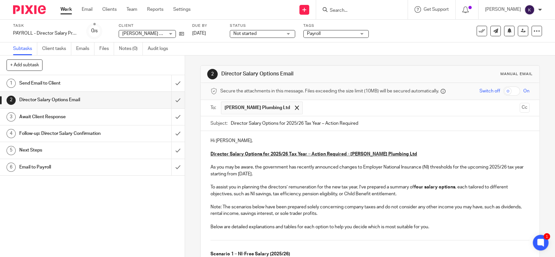
click at [306, 107] on input "text" at bounding box center [411, 108] width 211 height 13
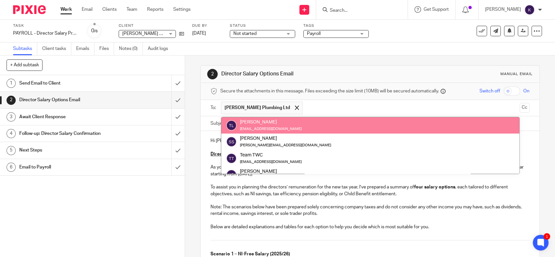
click at [337, 92] on span "Secure the attachments in this message. Files exceeding the size limit (10MB) w…" at bounding box center [329, 91] width 219 height 7
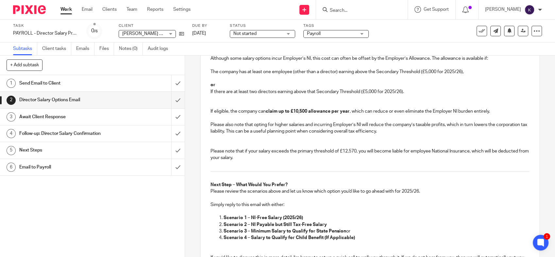
scroll to position [989, 0]
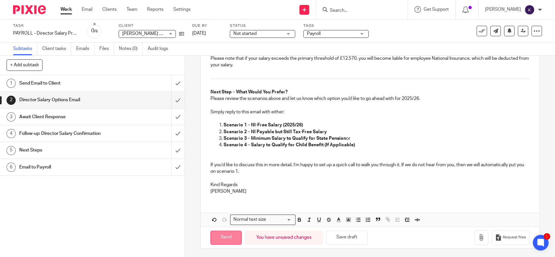
click at [228, 239] on input "Send" at bounding box center [225, 238] width 31 height 14
type input "Sent"
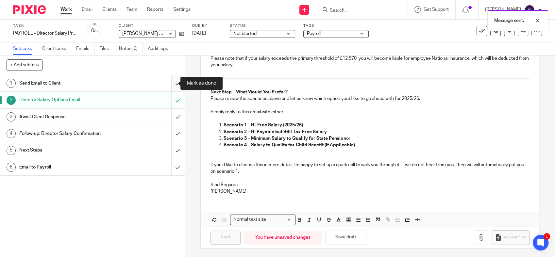
click at [171, 83] on input "submit" at bounding box center [92, 83] width 185 height 16
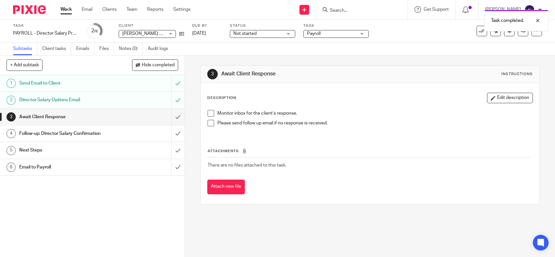
click at [261, 35] on span "Not started" at bounding box center [257, 33] width 49 height 7
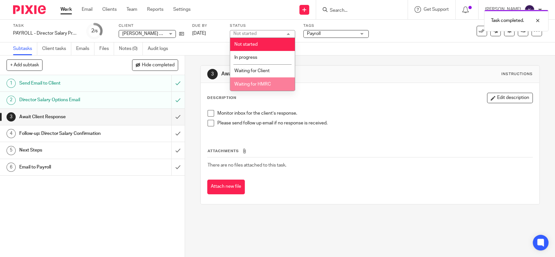
click at [260, 68] on li "Waiting for Client" at bounding box center [262, 70] width 65 height 13
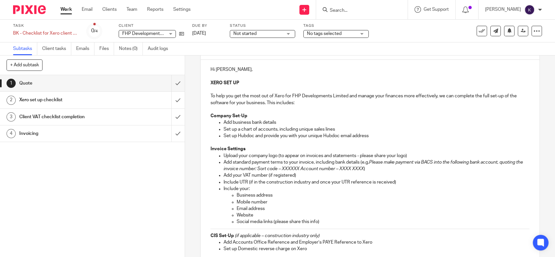
scroll to position [73, 0]
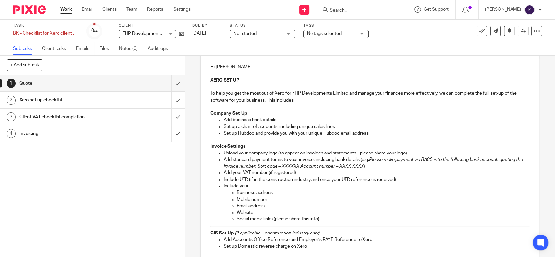
click at [329, 99] on p "To help you get the most out of Xero for FHP Developments Limited and manage yo…" at bounding box center [369, 96] width 319 height 13
click at [261, 141] on p at bounding box center [369, 140] width 319 height 7
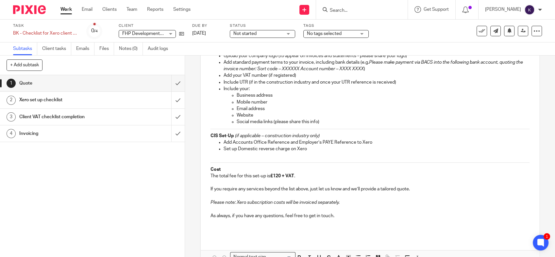
scroll to position [181, 0]
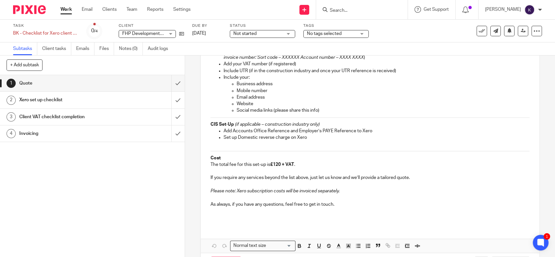
click at [232, 220] on p at bounding box center [369, 214] width 319 height 13
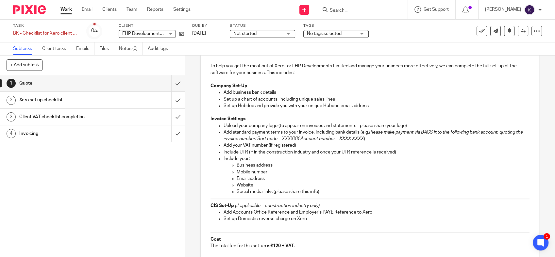
scroll to position [0, 0]
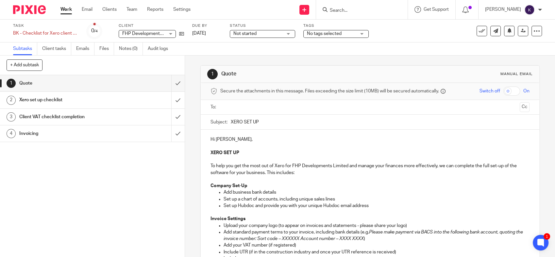
click at [239, 107] on input "text" at bounding box center [370, 108] width 294 height 8
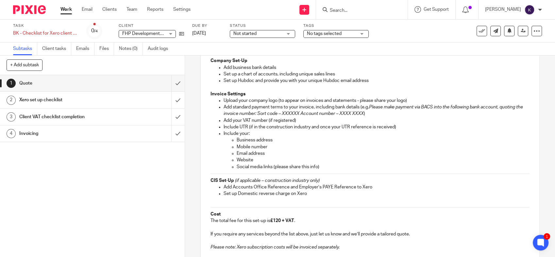
scroll to position [209, 0]
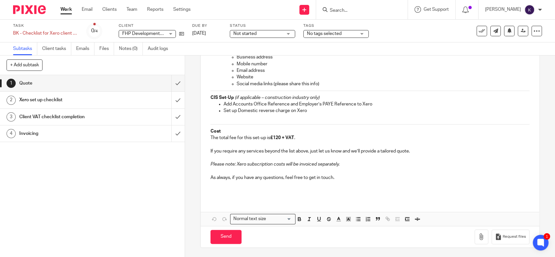
click at [228, 193] on p at bounding box center [369, 187] width 319 height 13
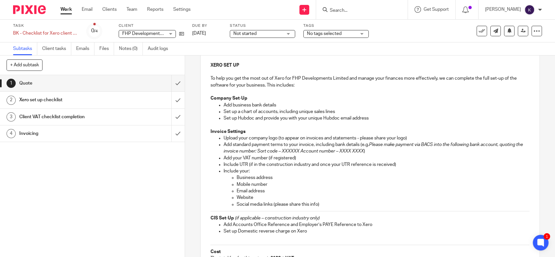
scroll to position [137, 0]
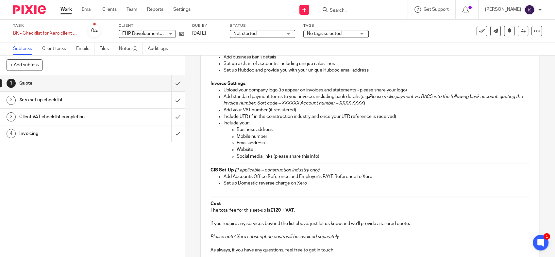
click at [90, 114] on h1 "Client VAT checklist completion" at bounding box center [67, 117] width 97 height 10
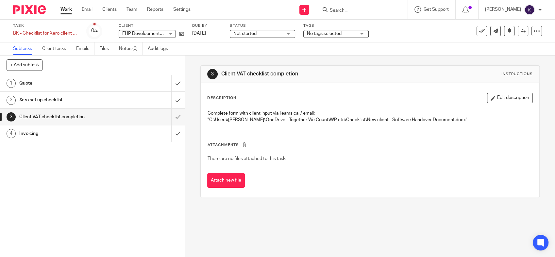
click at [93, 96] on h1 "Xero set up checklist" at bounding box center [67, 100] width 97 height 10
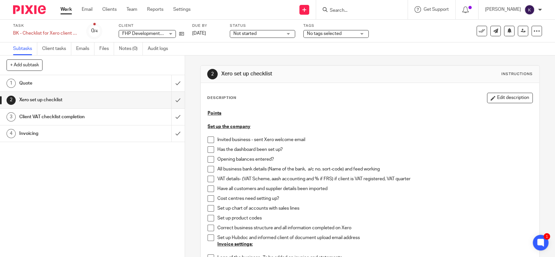
click at [350, 127] on p "Set up the company" at bounding box center [370, 127] width 325 height 7
click at [210, 138] on span at bounding box center [211, 140] width 7 height 7
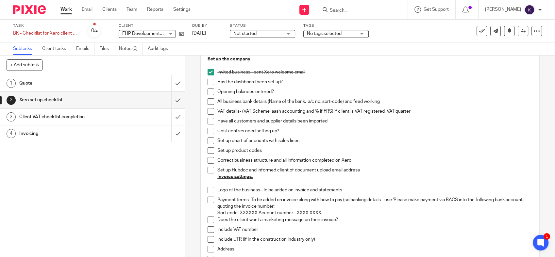
scroll to position [36, 0]
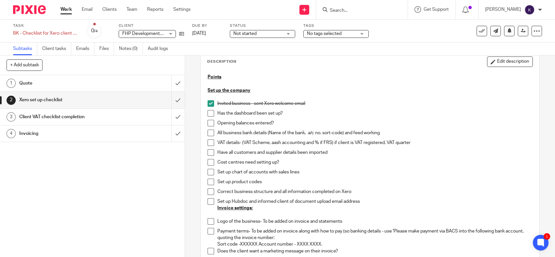
click at [254, 34] on span "Not started" at bounding box center [244, 33] width 23 height 5
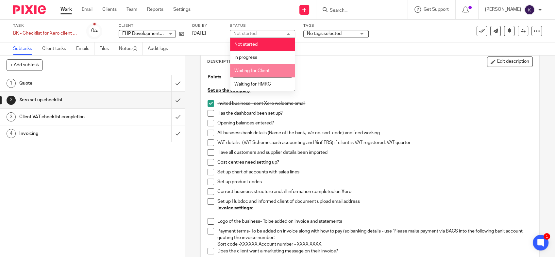
click at [263, 73] on span "Waiting for Client" at bounding box center [251, 71] width 35 height 5
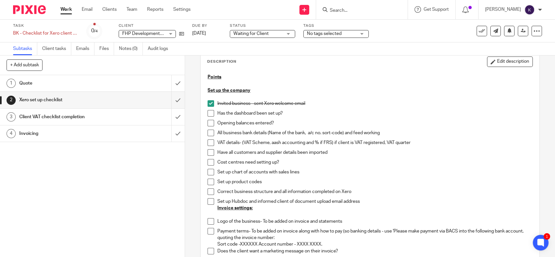
click at [359, 107] on div "Invited business - sent Xero welcome email" at bounding box center [374, 105] width 315 height 10
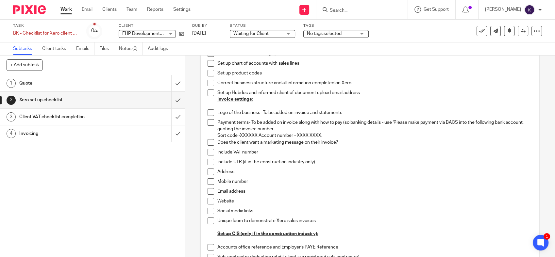
scroll to position [0, 0]
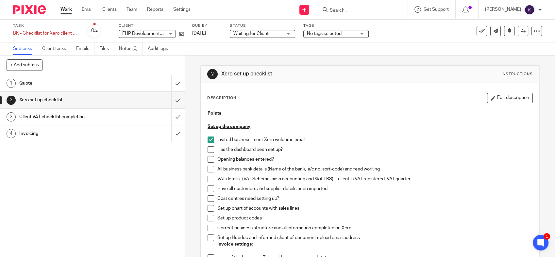
click at [40, 18] on div at bounding box center [27, 9] width 54 height 19
drag, startPoint x: 38, startPoint y: 15, endPoint x: 35, endPoint y: 12, distance: 4.9
click at [38, 15] on div at bounding box center [27, 9] width 54 height 19
click at [35, 10] on img at bounding box center [29, 9] width 33 height 9
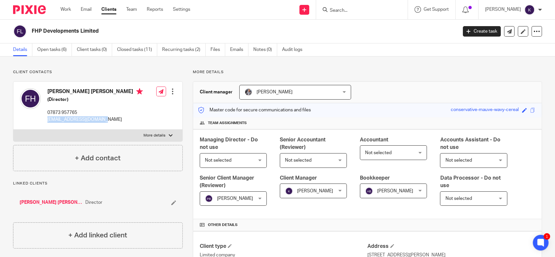
drag, startPoint x: 104, startPoint y: 121, endPoint x: 47, endPoint y: 126, distance: 57.1
click at [47, 126] on div "[PERSON_NAME] [PERSON_NAME] (Director) 07873 957765 [EMAIL_ADDRESS][DOMAIN_NAME…" at bounding box center [97, 106] width 169 height 48
copy p "[EMAIL_ADDRESS][DOMAIN_NAME]"
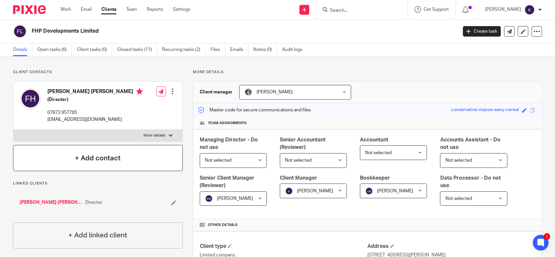
drag, startPoint x: 141, startPoint y: 189, endPoint x: 139, endPoint y: 153, distance: 36.0
click at [141, 190] on div "Linked clients Fraser [PERSON_NAME] Director" at bounding box center [98, 196] width 170 height 31
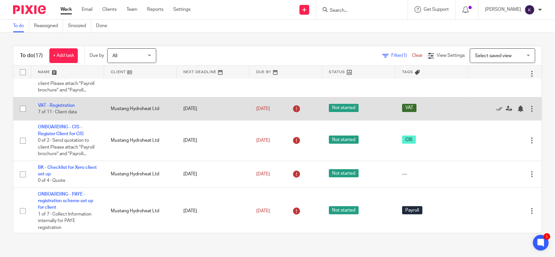
scroll to position [218, 0]
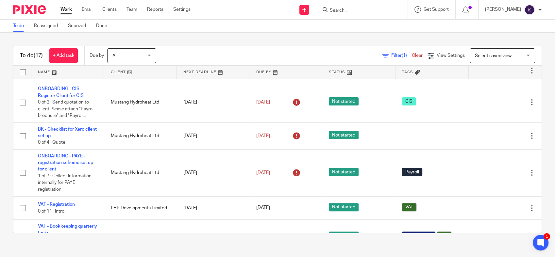
click at [288, 37] on div "To do (17) + Add task Due by All All Today Tomorrow This week Next week This mo…" at bounding box center [277, 140] width 555 height 214
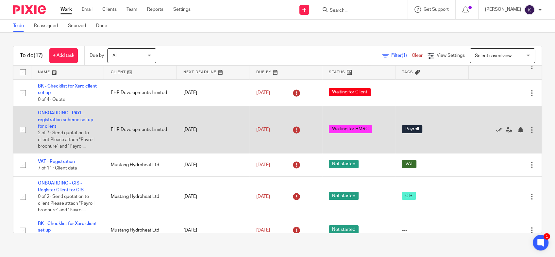
scroll to position [117, 0]
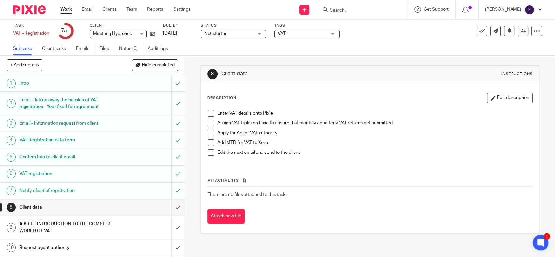
click at [286, 32] on span "VAT" at bounding box center [302, 33] width 49 height 7
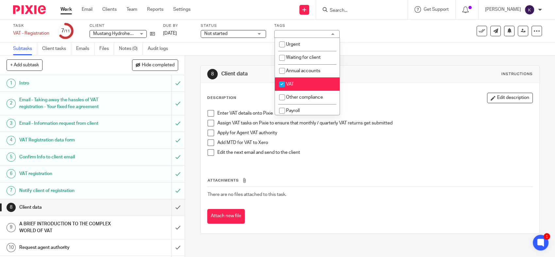
click at [222, 33] on span "Not started" at bounding box center [215, 33] width 23 height 5
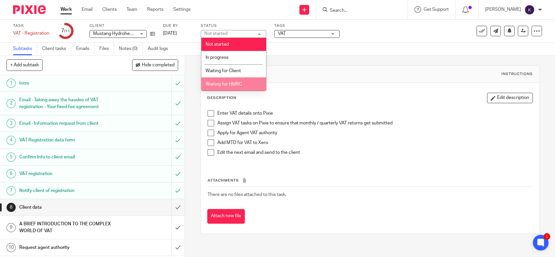
click at [234, 84] on span "Waiting for HMRC" at bounding box center [224, 84] width 37 height 5
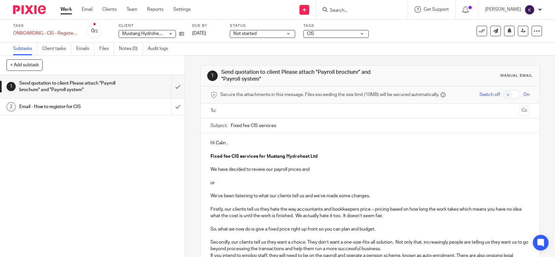
click at [272, 34] on span "Not started" at bounding box center [257, 33] width 49 height 7
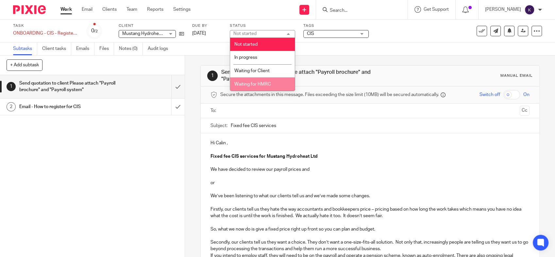
click at [257, 81] on li "Waiting for HMRC" at bounding box center [262, 83] width 65 height 13
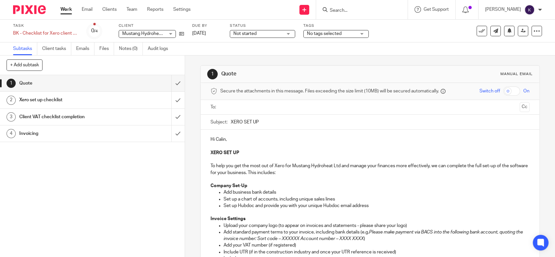
click at [265, 38] on div "Status Not started Not started Not started In progress Waiting for Client Waiti…" at bounding box center [262, 31] width 65 height 16
click at [263, 35] on span "Not started" at bounding box center [257, 33] width 49 height 7
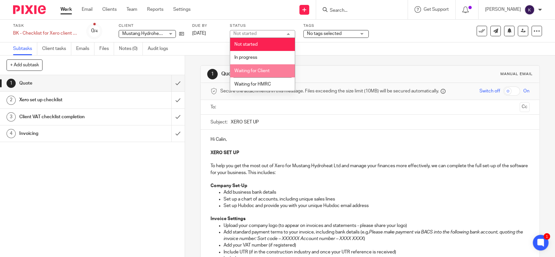
click at [258, 75] on li "Waiting for Client" at bounding box center [262, 70] width 65 height 13
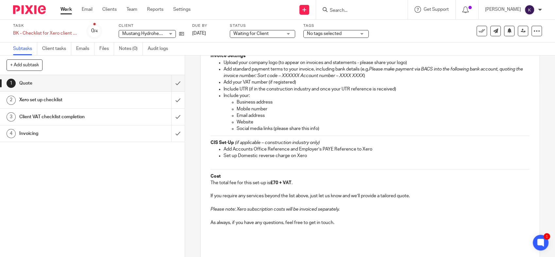
scroll to position [208, 0]
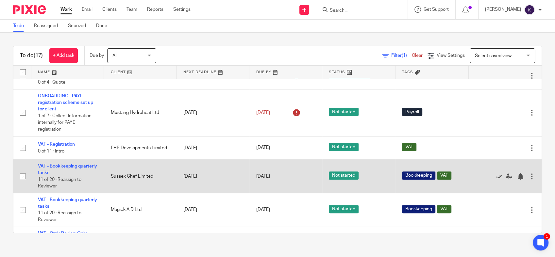
scroll to position [290, 0]
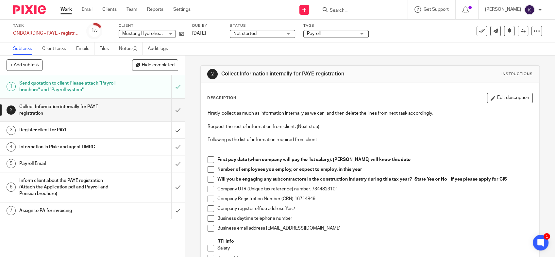
click at [99, 129] on h1 "Register client for PAYE" at bounding box center [67, 130] width 97 height 10
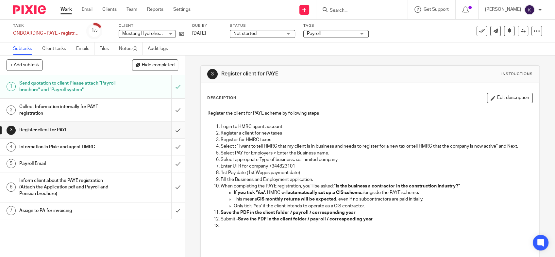
click at [172, 126] on input "submit" at bounding box center [92, 130] width 185 height 16
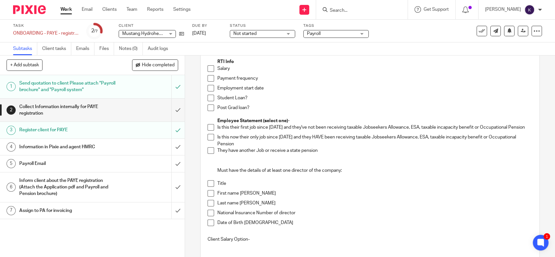
scroll to position [181, 0]
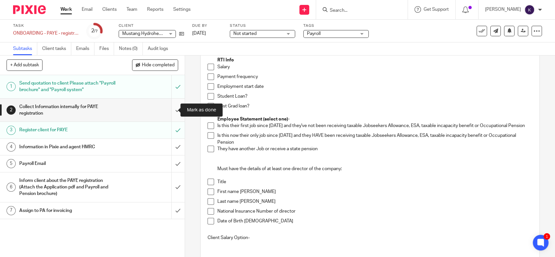
click at [169, 113] on input "submit" at bounding box center [92, 110] width 185 height 23
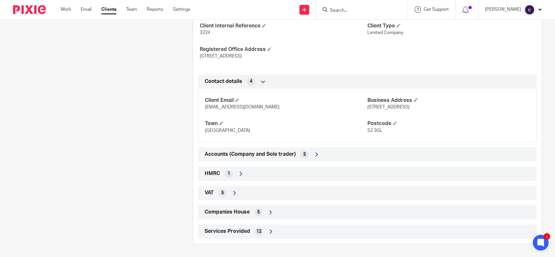
scroll to position [314, 0]
drag, startPoint x: 233, startPoint y: 173, endPoint x: 236, endPoint y: 176, distance: 4.4
click at [233, 172] on div "HMRC 1" at bounding box center [367, 173] width 329 height 11
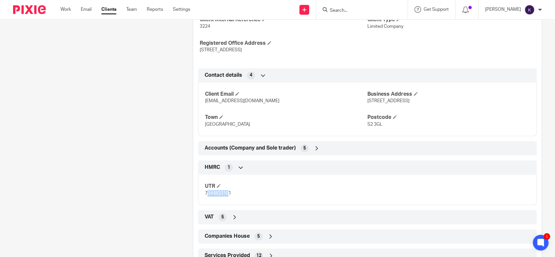
drag, startPoint x: 227, startPoint y: 198, endPoint x: 207, endPoint y: 207, distance: 22.2
click at [207, 205] on div "UTR 7344823101" at bounding box center [367, 187] width 339 height 35
drag, startPoint x: 207, startPoint y: 207, endPoint x: 194, endPoint y: 208, distance: 12.2
click at [194, 205] on div "HMRC 1 UTR 7344823101" at bounding box center [367, 182] width 348 height 45
copy span "7344823101"
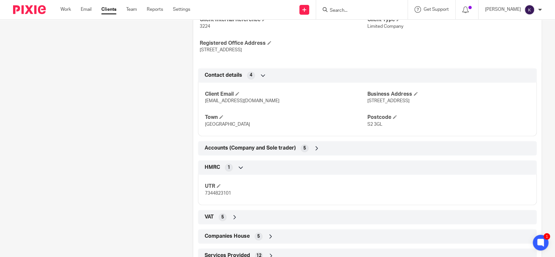
click at [240, 239] on span "Companies House" at bounding box center [227, 236] width 45 height 7
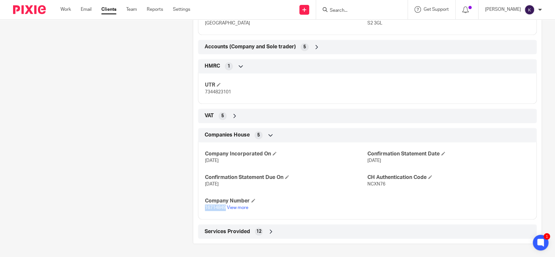
drag, startPoint x: 225, startPoint y: 208, endPoint x: 196, endPoint y: 212, distance: 28.7
click at [198, 212] on div "Company Incorporated On [DATE] Confirmation Statement Date [DATE] Confirmation …" at bounding box center [367, 179] width 339 height 82
copy span "16714849"
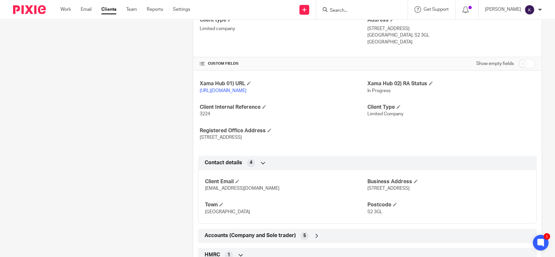
scroll to position [0, 0]
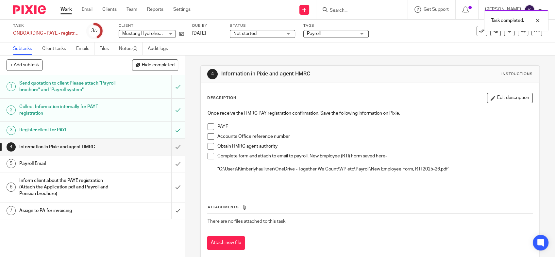
click at [276, 36] on span "Not started" at bounding box center [257, 33] width 49 height 7
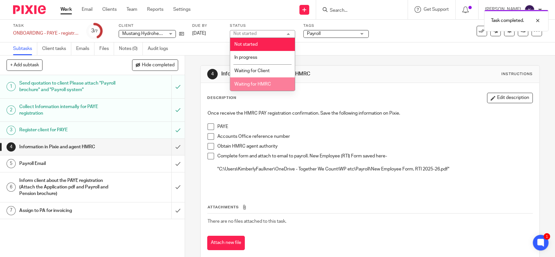
click at [259, 86] on span "Waiting for HMRC" at bounding box center [252, 84] width 37 height 5
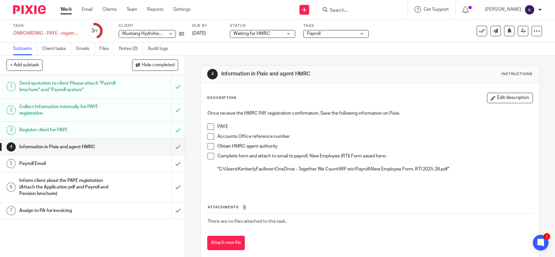
click at [309, 103] on div "Description Edit description" at bounding box center [370, 98] width 326 height 10
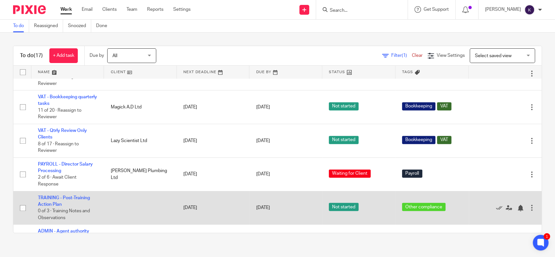
scroll to position [401, 0]
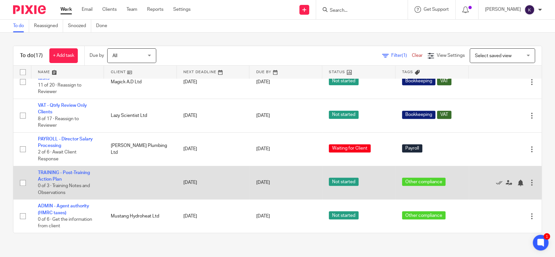
click at [528, 181] on div at bounding box center [531, 182] width 7 height 7
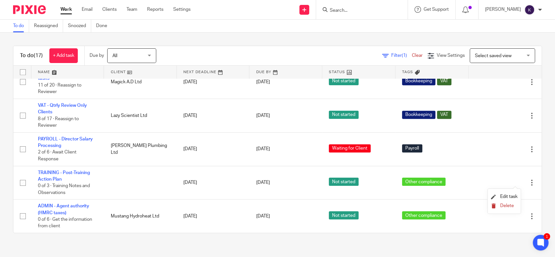
click at [501, 205] on span "Delete" at bounding box center [507, 206] width 14 height 5
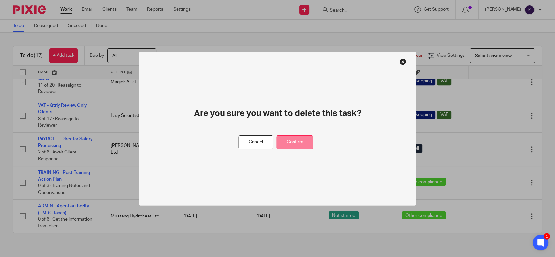
click at [303, 142] on button "Confirm" at bounding box center [294, 142] width 37 height 14
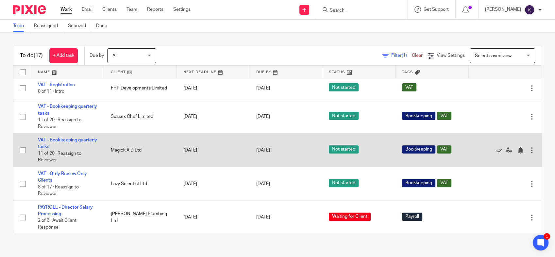
scroll to position [294, 0]
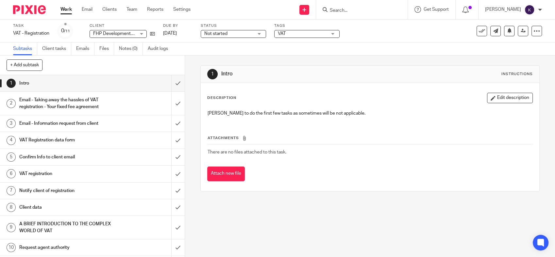
click at [235, 34] on span "Not started" at bounding box center [228, 33] width 49 height 7
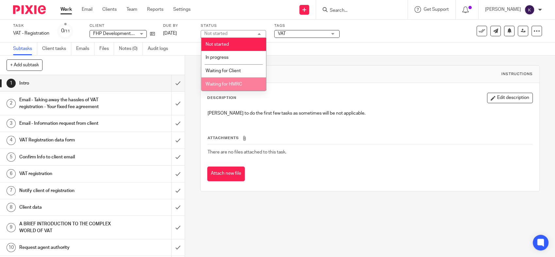
click at [234, 82] on li "Waiting for HMRC" at bounding box center [233, 83] width 65 height 13
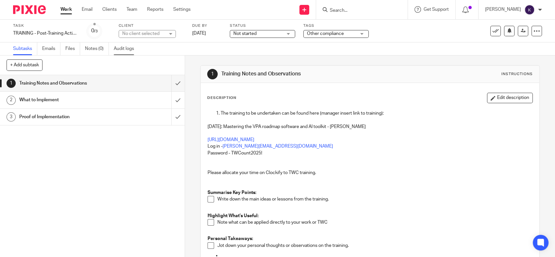
click at [116, 47] on link "Audit logs" at bounding box center [126, 48] width 25 height 13
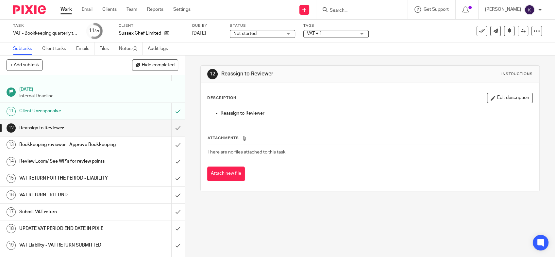
scroll to position [203, 0]
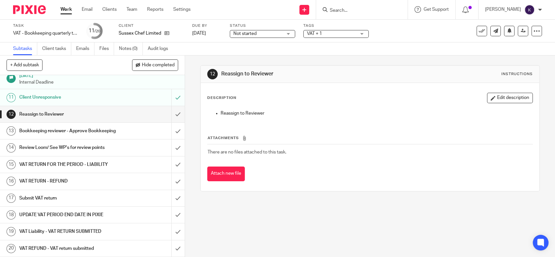
drag, startPoint x: 333, startPoint y: 217, endPoint x: 346, endPoint y: 210, distance: 14.6
click at [334, 217] on div "12 Reassign to Reviewer Instructions Description Edit description Reassign to R…" at bounding box center [370, 157] width 370 height 202
click at [169, 106] on input "submit" at bounding box center [92, 114] width 185 height 16
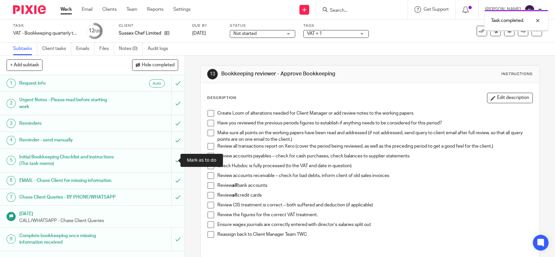
scroll to position [73, 0]
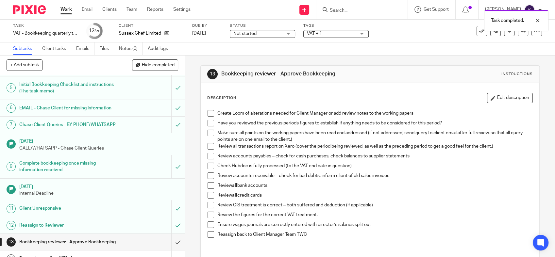
click at [209, 111] on span at bounding box center [211, 113] width 7 height 7
click at [210, 128] on li "Have you reviewed the previous periods figures to establish if anything needs t…" at bounding box center [370, 125] width 325 height 10
click at [208, 122] on span at bounding box center [211, 123] width 7 height 7
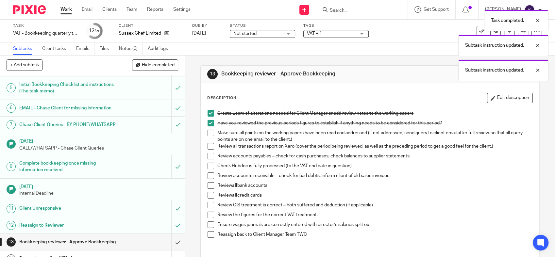
click at [208, 133] on span at bounding box center [211, 133] width 7 height 7
click at [208, 145] on span at bounding box center [211, 146] width 7 height 7
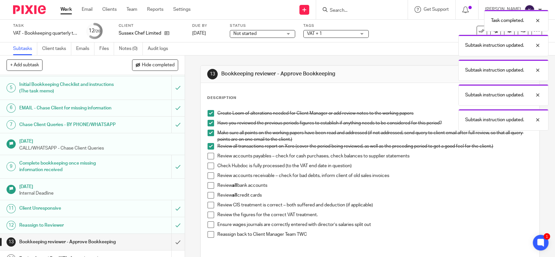
click at [208, 156] on span at bounding box center [211, 156] width 7 height 7
click at [209, 164] on span at bounding box center [211, 166] width 7 height 7
click at [208, 180] on li "Review accounts receivable – check for bad debts, inform client of old sales in…" at bounding box center [370, 178] width 325 height 10
drag, startPoint x: 208, startPoint y: 173, endPoint x: 208, endPoint y: 184, distance: 11.1
click at [208, 174] on span at bounding box center [211, 176] width 7 height 7
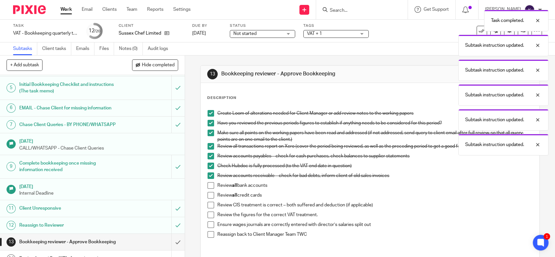
click at [208, 184] on span at bounding box center [211, 185] width 7 height 7
click at [209, 197] on span at bounding box center [211, 195] width 7 height 7
drag, startPoint x: 209, startPoint y: 204, endPoint x: 209, endPoint y: 213, distance: 8.8
click at [209, 205] on span at bounding box center [211, 205] width 7 height 7
click at [209, 225] on span at bounding box center [211, 225] width 7 height 7
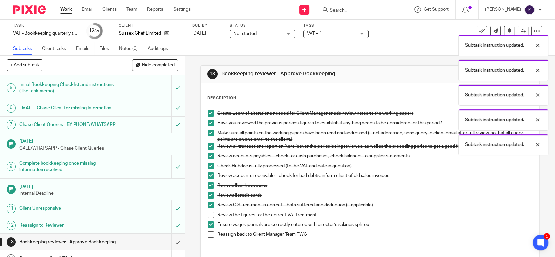
click at [208, 232] on span at bounding box center [211, 234] width 7 height 7
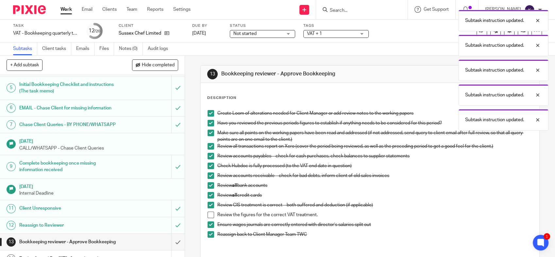
drag, startPoint x: 210, startPoint y: 215, endPoint x: 212, endPoint y: 209, distance: 6.2
click at [210, 215] on span at bounding box center [211, 215] width 7 height 7
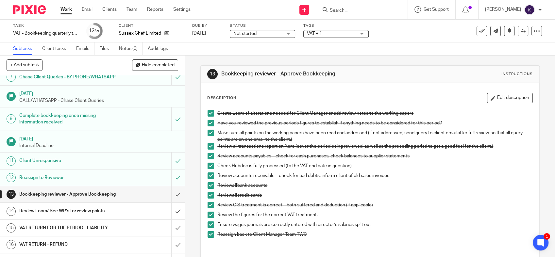
scroll to position [203, 0]
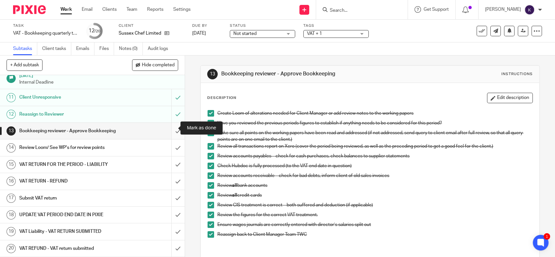
drag, startPoint x: 165, startPoint y: 129, endPoint x: 174, endPoint y: 123, distance: 10.4
click at [165, 129] on input "submit" at bounding box center [92, 131] width 185 height 16
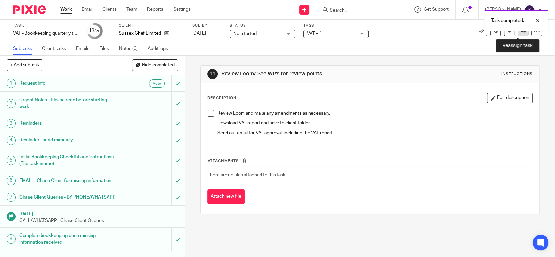
click at [521, 31] on icon at bounding box center [523, 30] width 5 height 5
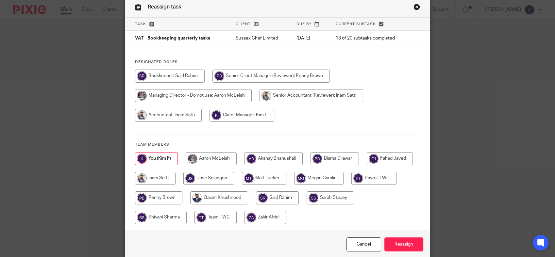
scroll to position [57, 0]
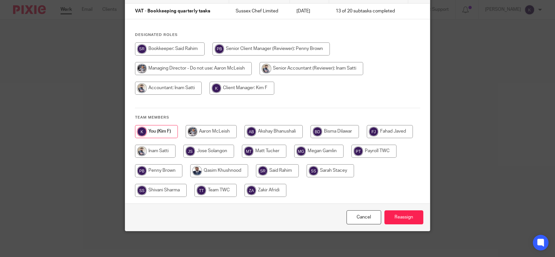
click at [299, 174] on input "radio" at bounding box center [277, 170] width 43 height 13
radio input "true"
click at [404, 225] on div "Cancel Reassign" at bounding box center [277, 217] width 305 height 27
click at [405, 219] on input "Reassign" at bounding box center [403, 217] width 39 height 14
